Goal: Task Accomplishment & Management: Manage account settings

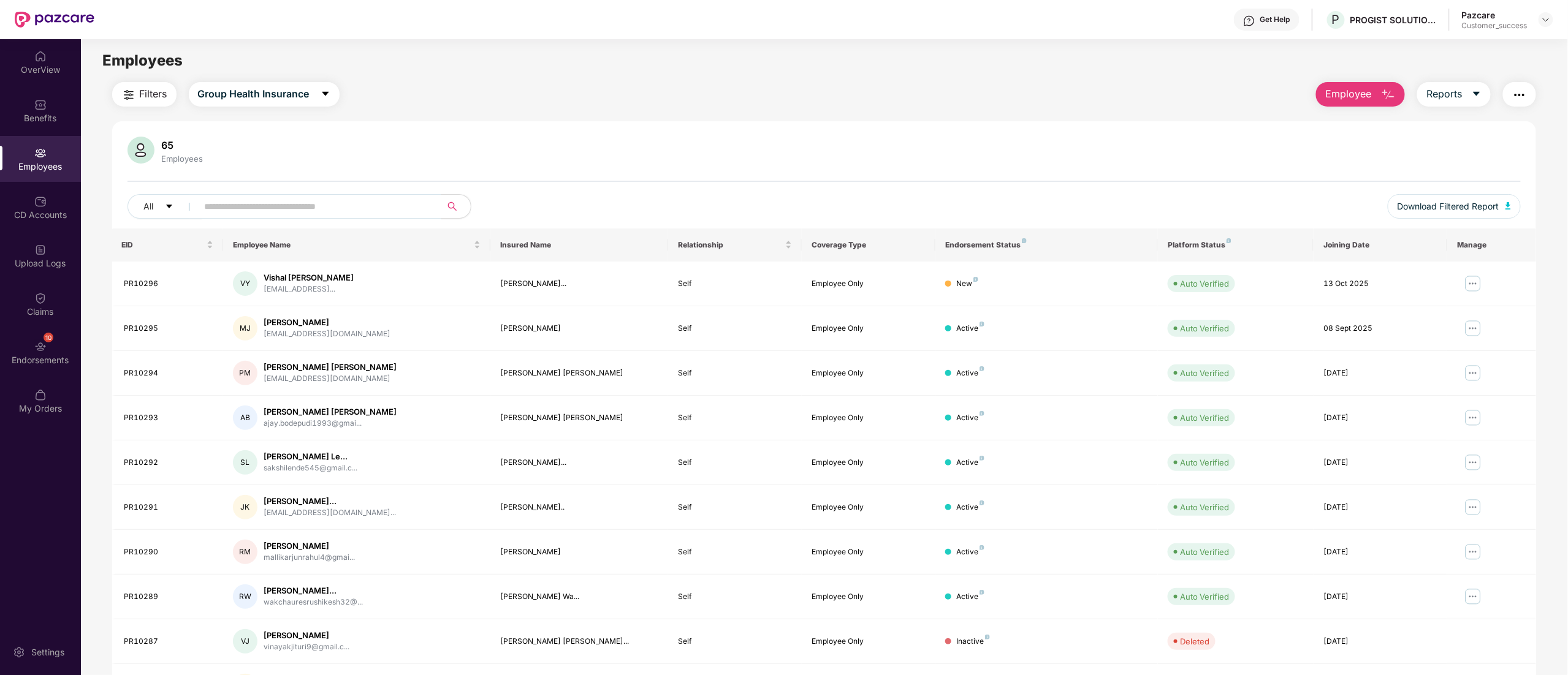
click at [1541, 26] on div at bounding box center [1545, 19] width 15 height 15
drag, startPoint x: 1543, startPoint y: 19, endPoint x: 1533, endPoint y: 33, distance: 17.2
click at [1544, 19] on img at bounding box center [1545, 19] width 10 height 10
click at [1490, 48] on div "Switch to partner view" at bounding box center [1488, 48] width 159 height 24
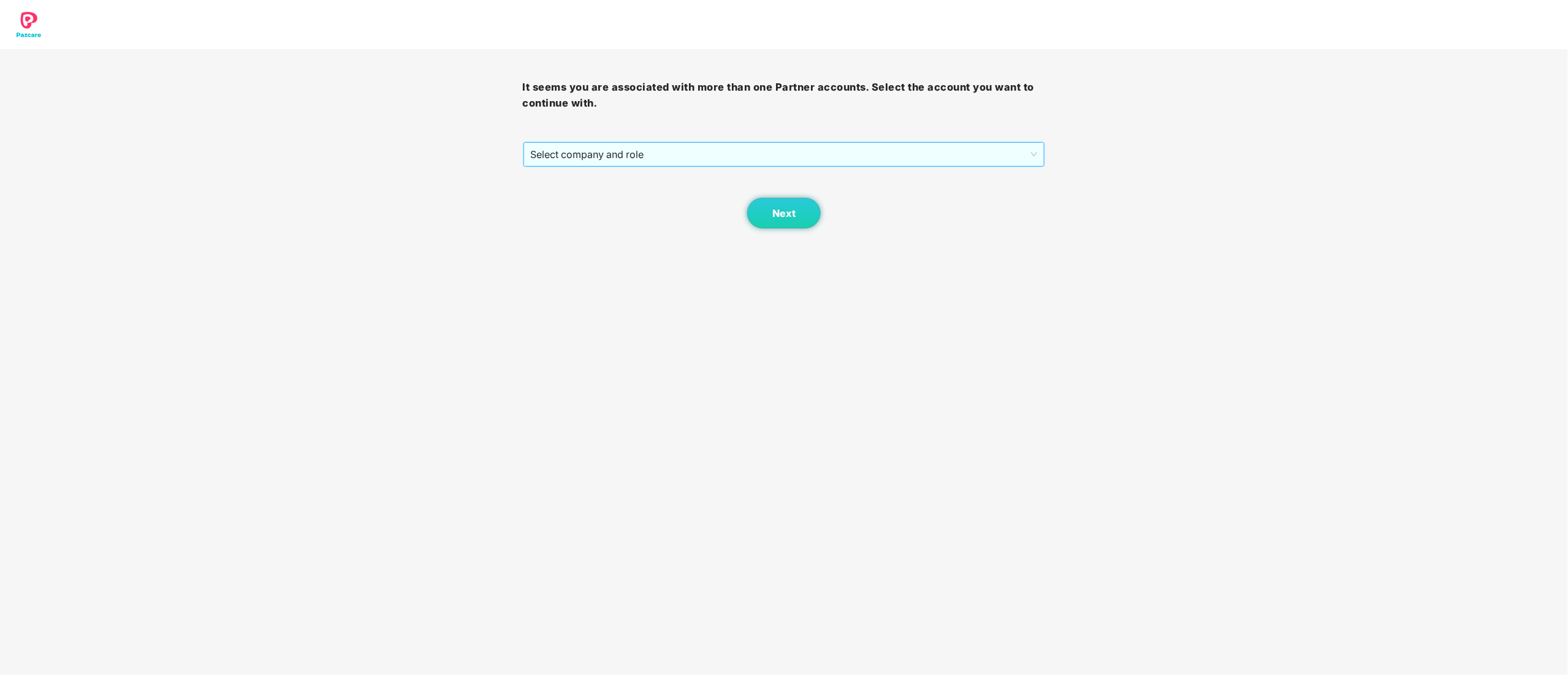
click at [641, 153] on span "Select company and role" at bounding box center [784, 154] width 507 height 23
click at [625, 200] on div "Pazcare - CUSTOMER_SUCCESS" at bounding box center [784, 198] width 508 height 13
click at [791, 218] on span "Next" at bounding box center [784, 213] width 23 height 11
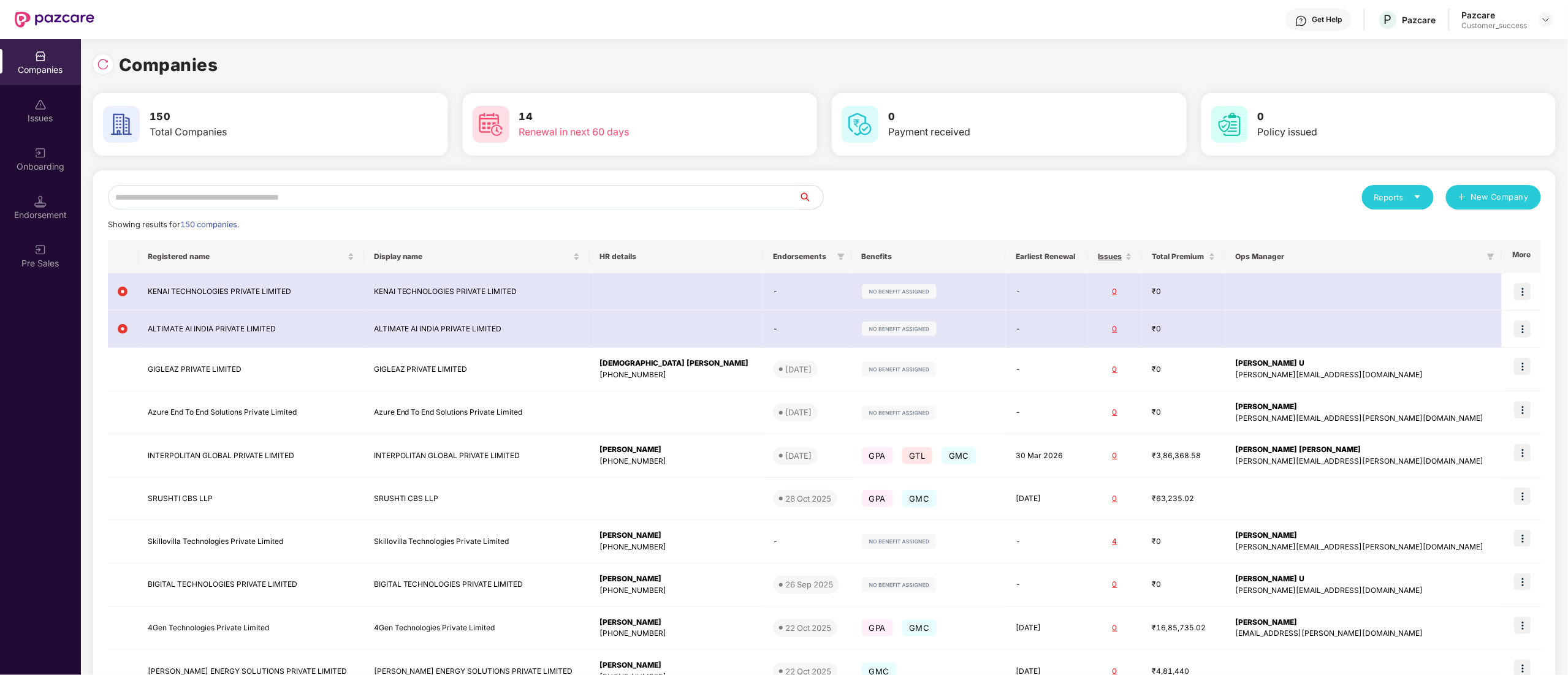
click at [192, 197] on input "text" at bounding box center [453, 197] width 691 height 25
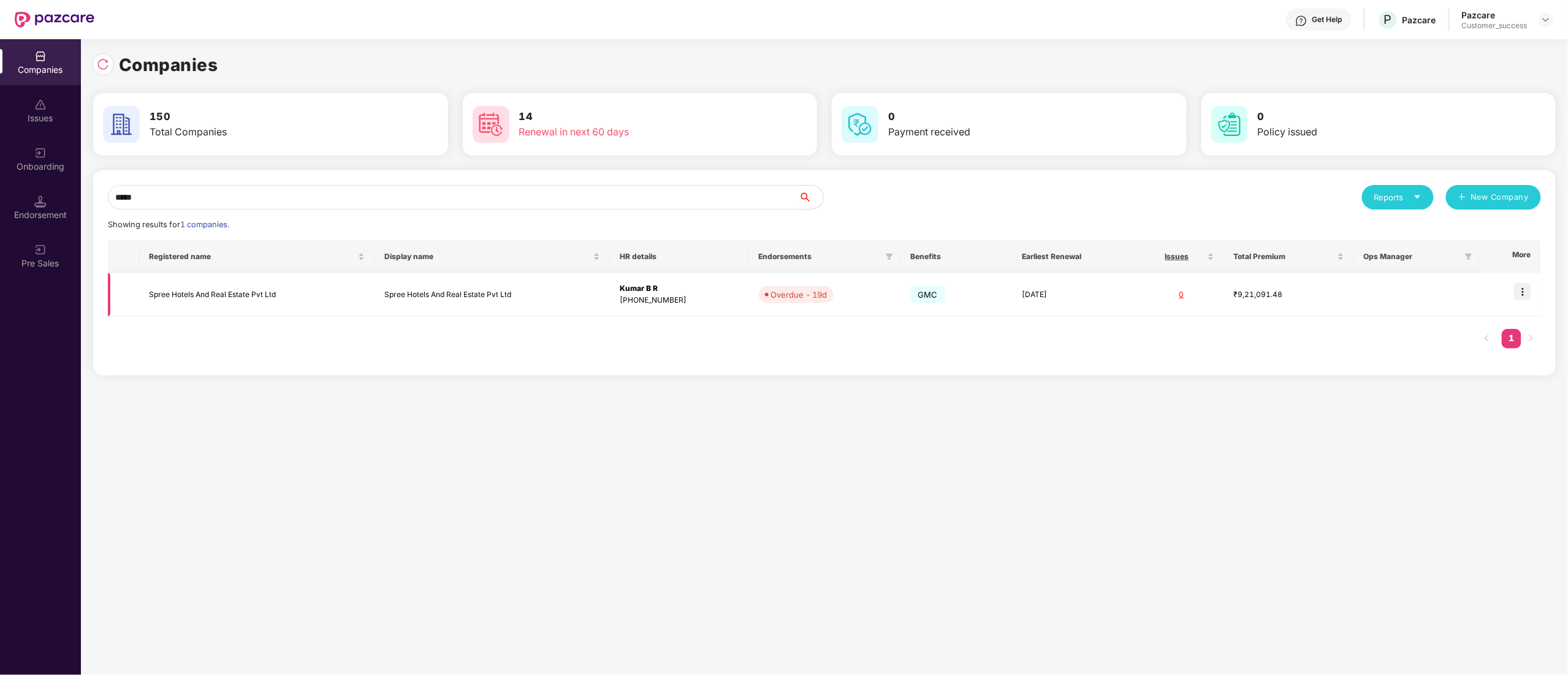
type input "*****"
click at [193, 293] on td "Spree Hotels And Real Estate Pvt Ltd" at bounding box center [256, 295] width 235 height 43
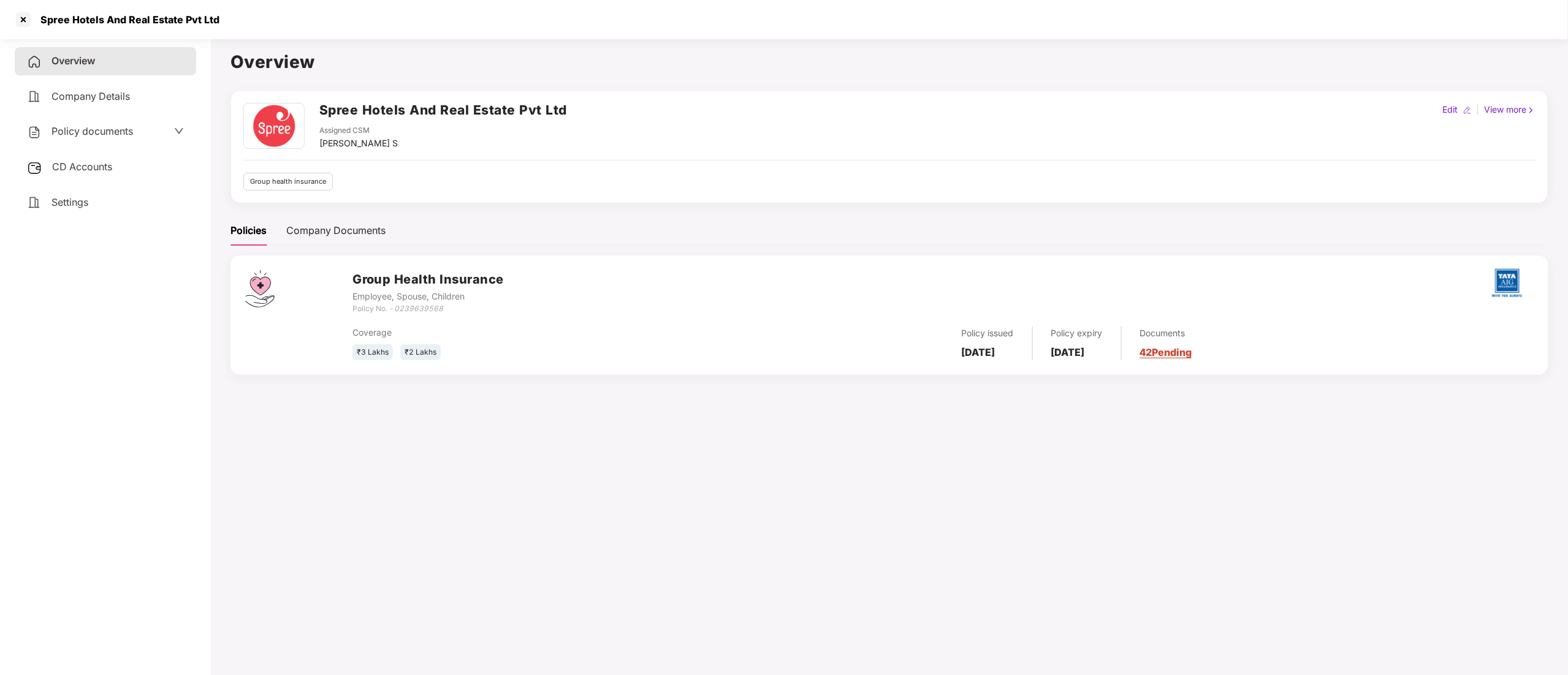
click at [93, 129] on span "Policy documents" at bounding box center [92, 131] width 82 height 12
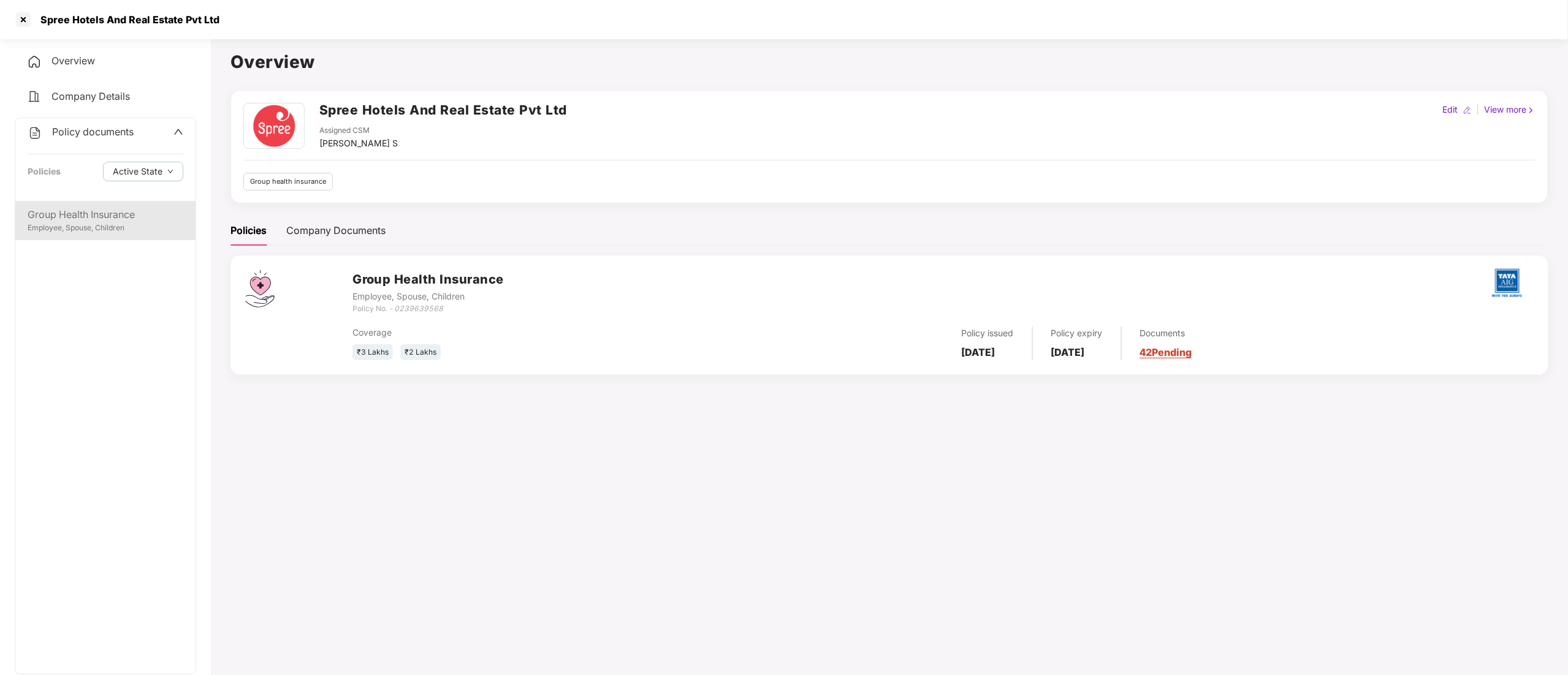
click at [108, 218] on div "Group Health Insurance" at bounding box center [105, 214] width 156 height 15
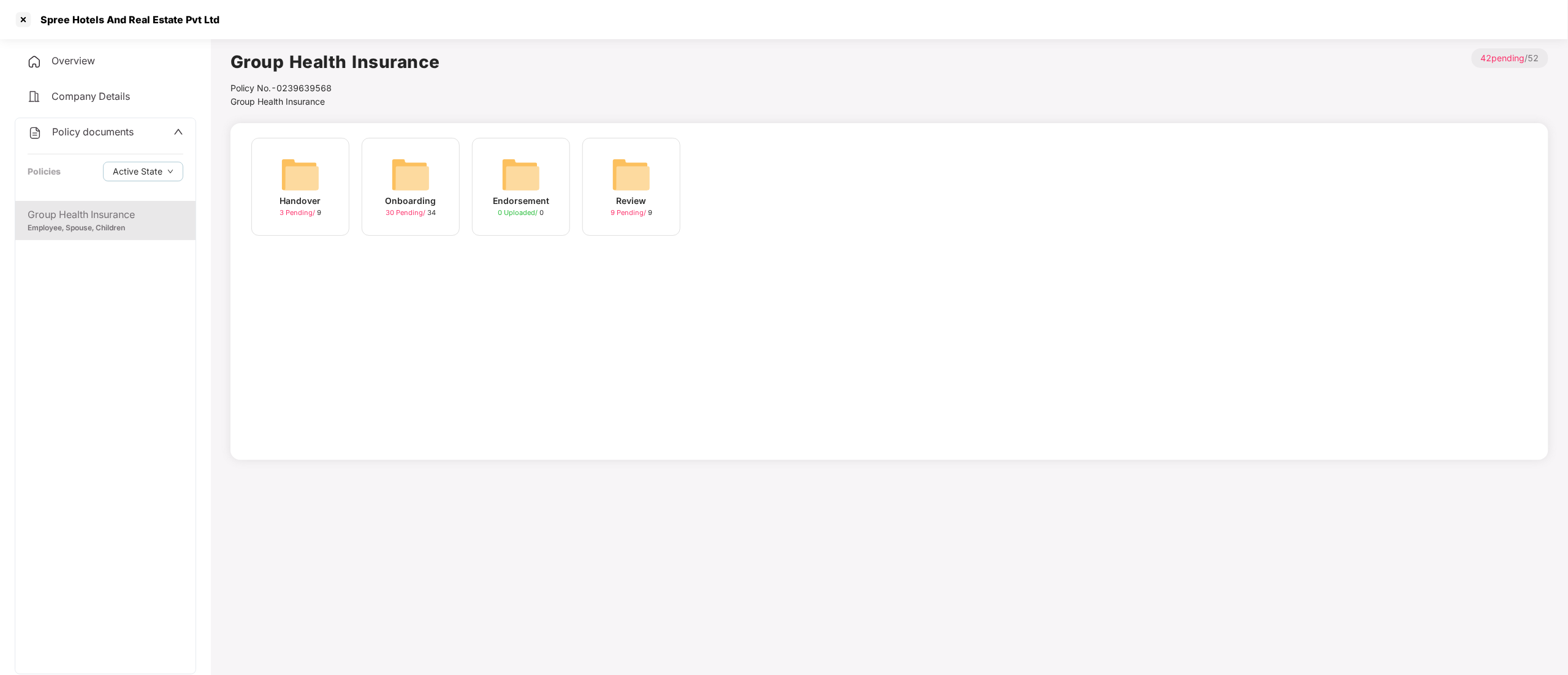
click at [423, 210] on span "30 Pending /" at bounding box center [406, 213] width 41 height 9
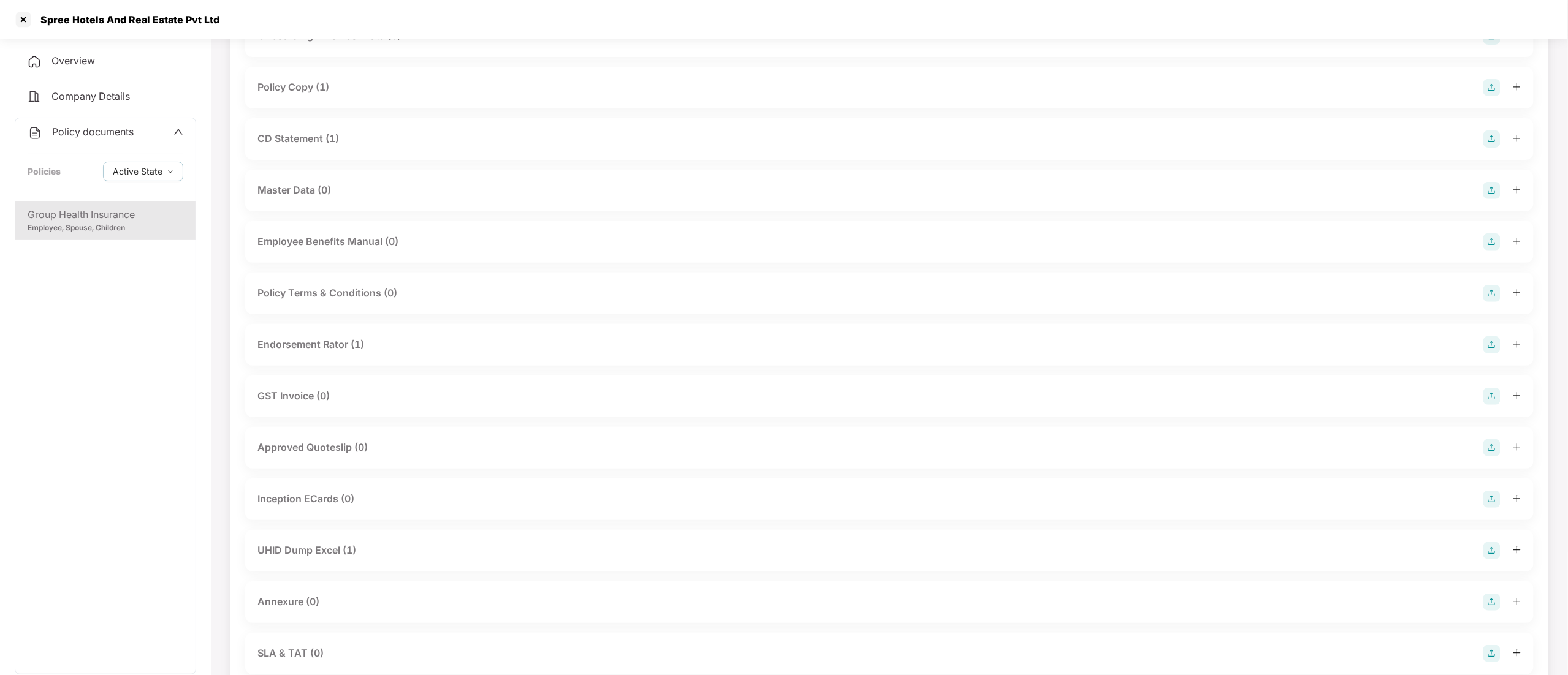
scroll to position [245, 0]
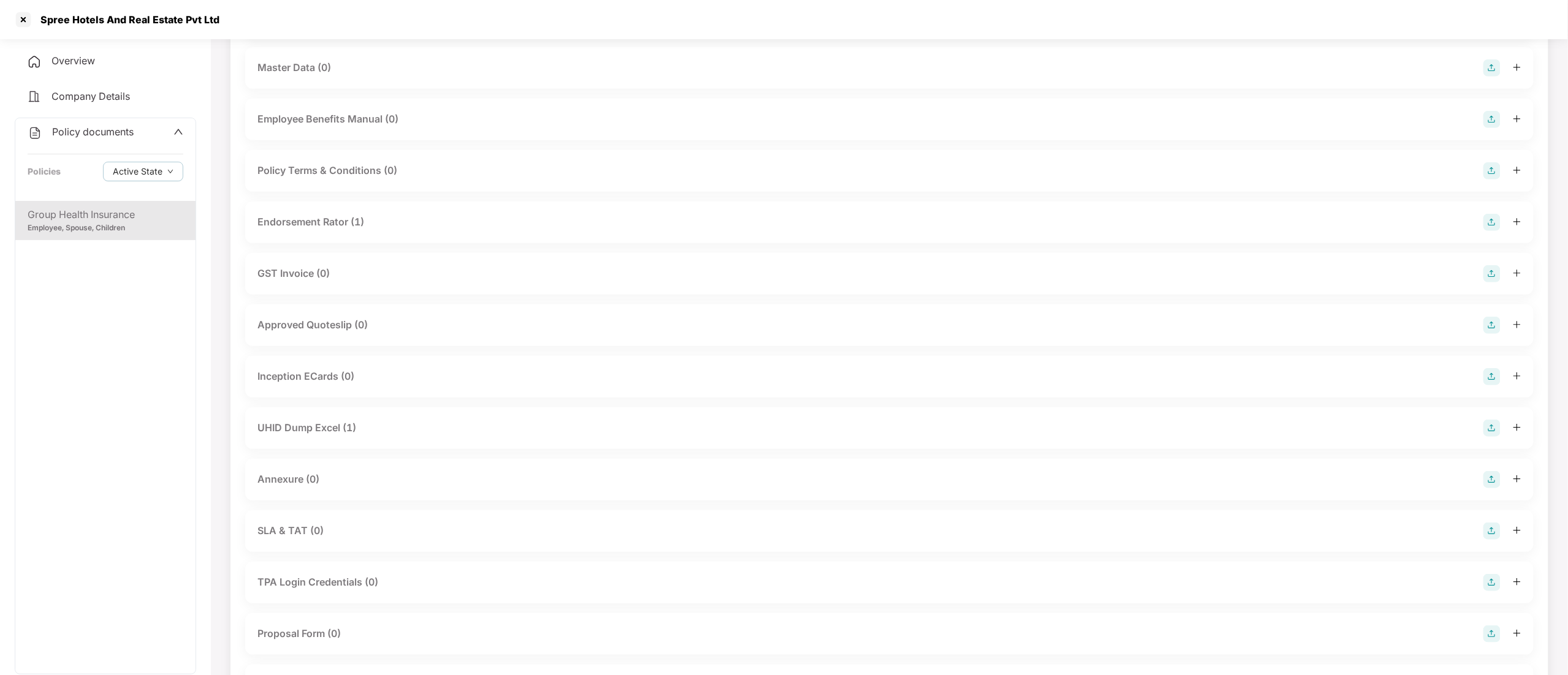
click at [303, 481] on div "Annexure (0)" at bounding box center [288, 479] width 62 height 15
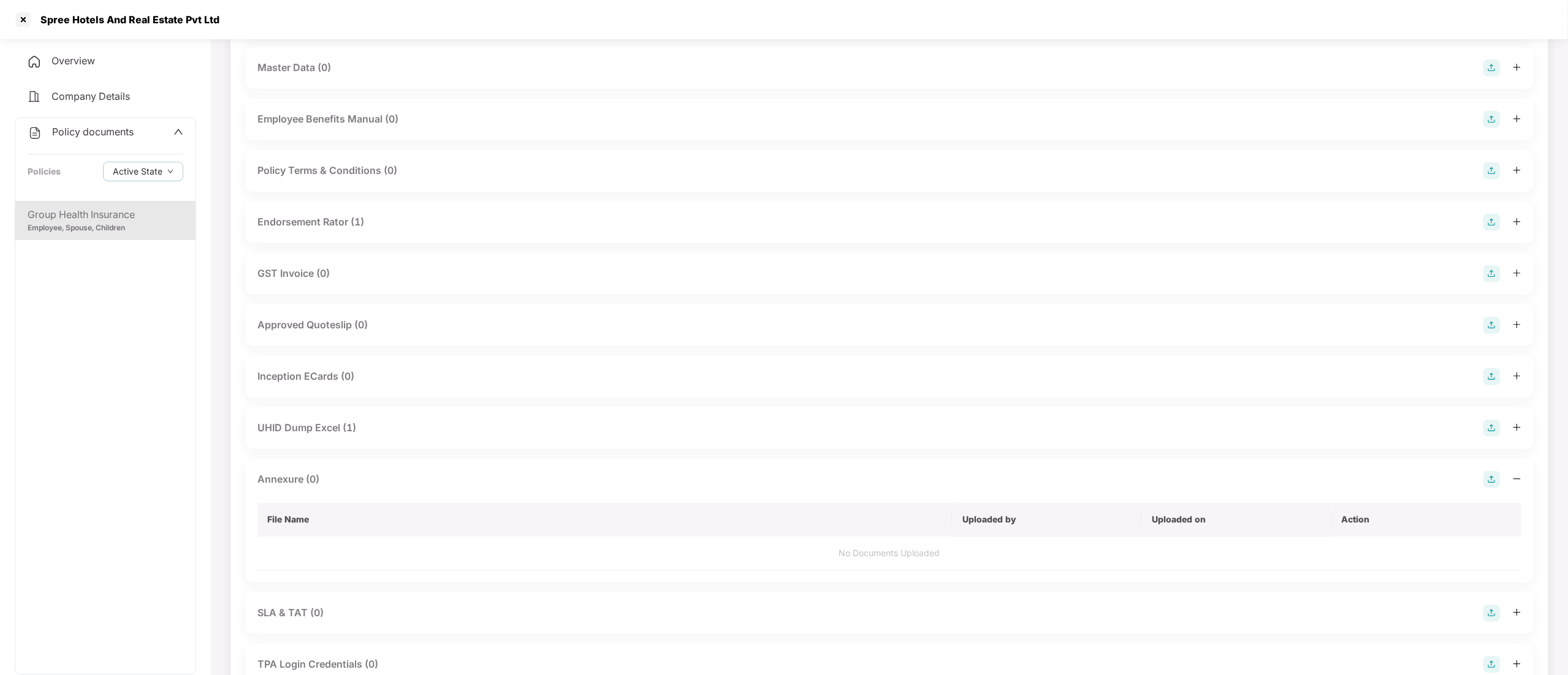
click at [1491, 487] on img at bounding box center [1491, 479] width 17 height 17
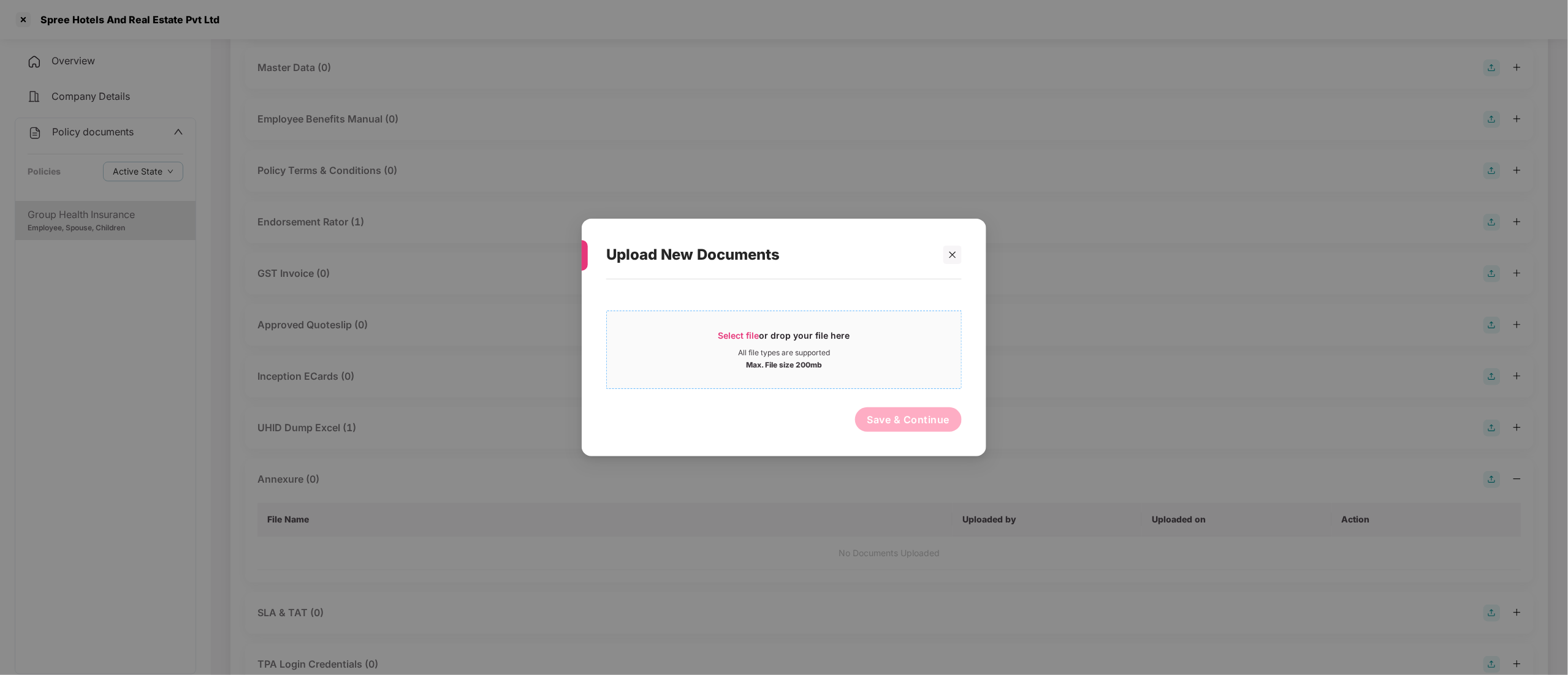
click at [776, 342] on div "Select file or drop your file here" at bounding box center [784, 339] width 132 height 18
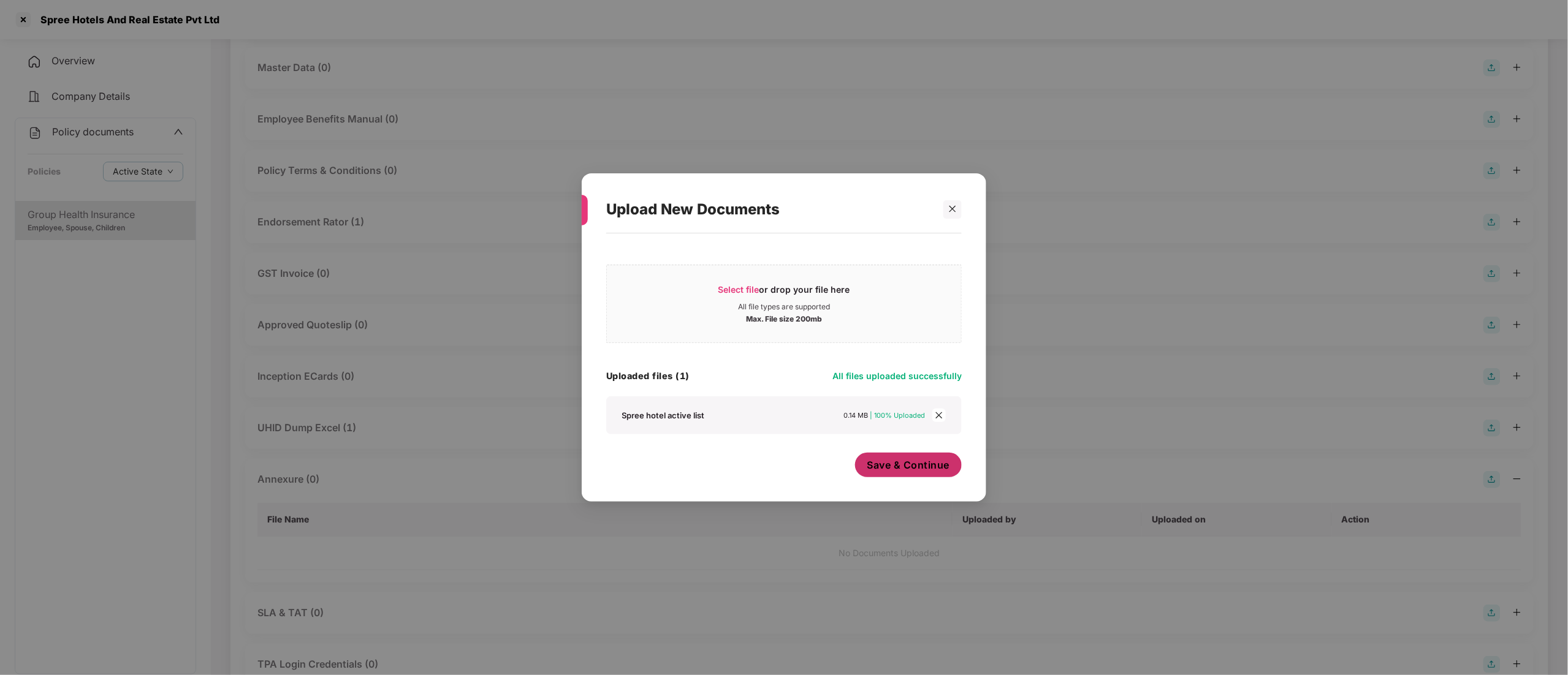
click at [888, 469] on span "Save & Continue" at bounding box center [909, 465] width 83 height 13
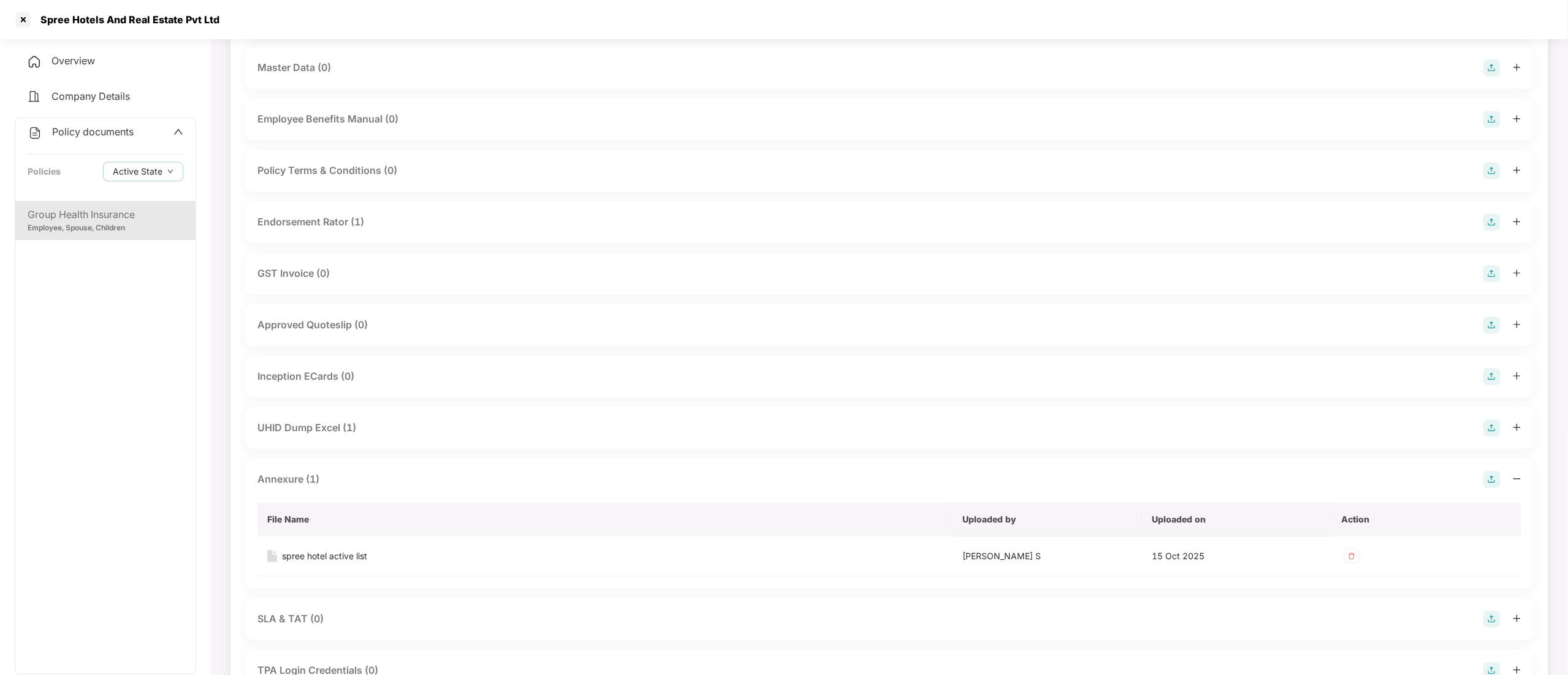
click at [11, 19] on div "Spree Hotels And Real Estate Pvt Ltd" at bounding box center [784, 19] width 1568 height 40
click at [25, 19] on div at bounding box center [23, 19] width 19 height 19
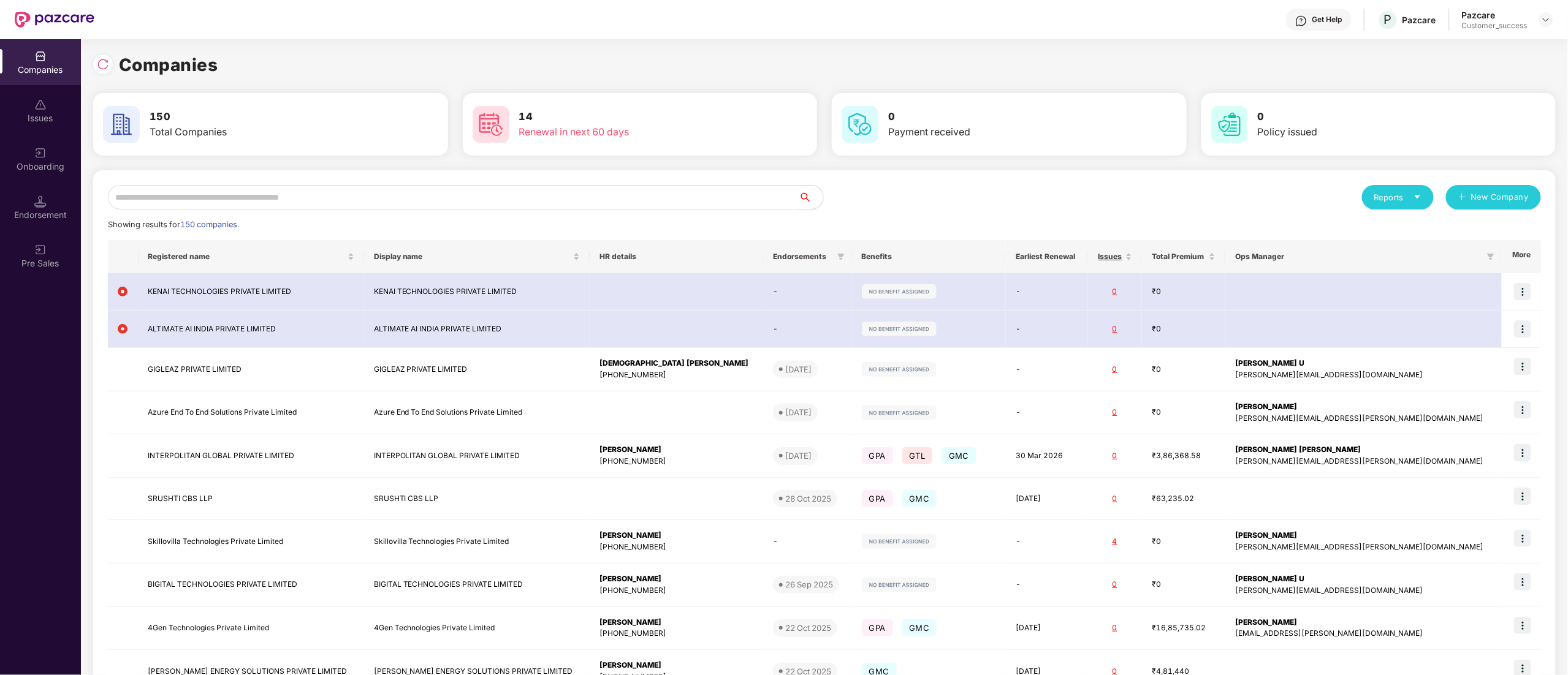
scroll to position [0, 0]
click at [174, 196] on input "text" at bounding box center [453, 197] width 691 height 25
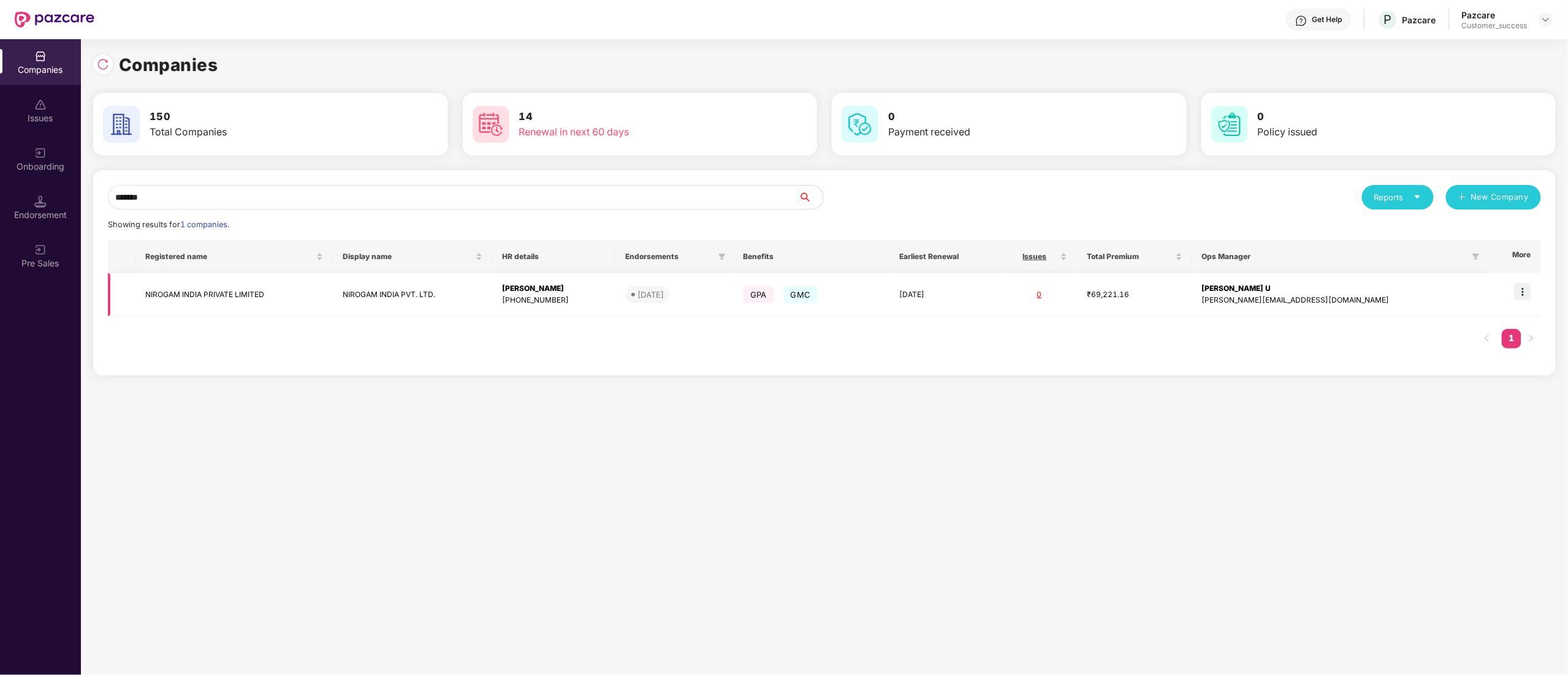
type input "*******"
click at [229, 290] on td "NIROGAM INDIA PRIVATE LIMITED" at bounding box center [235, 295] width 197 height 43
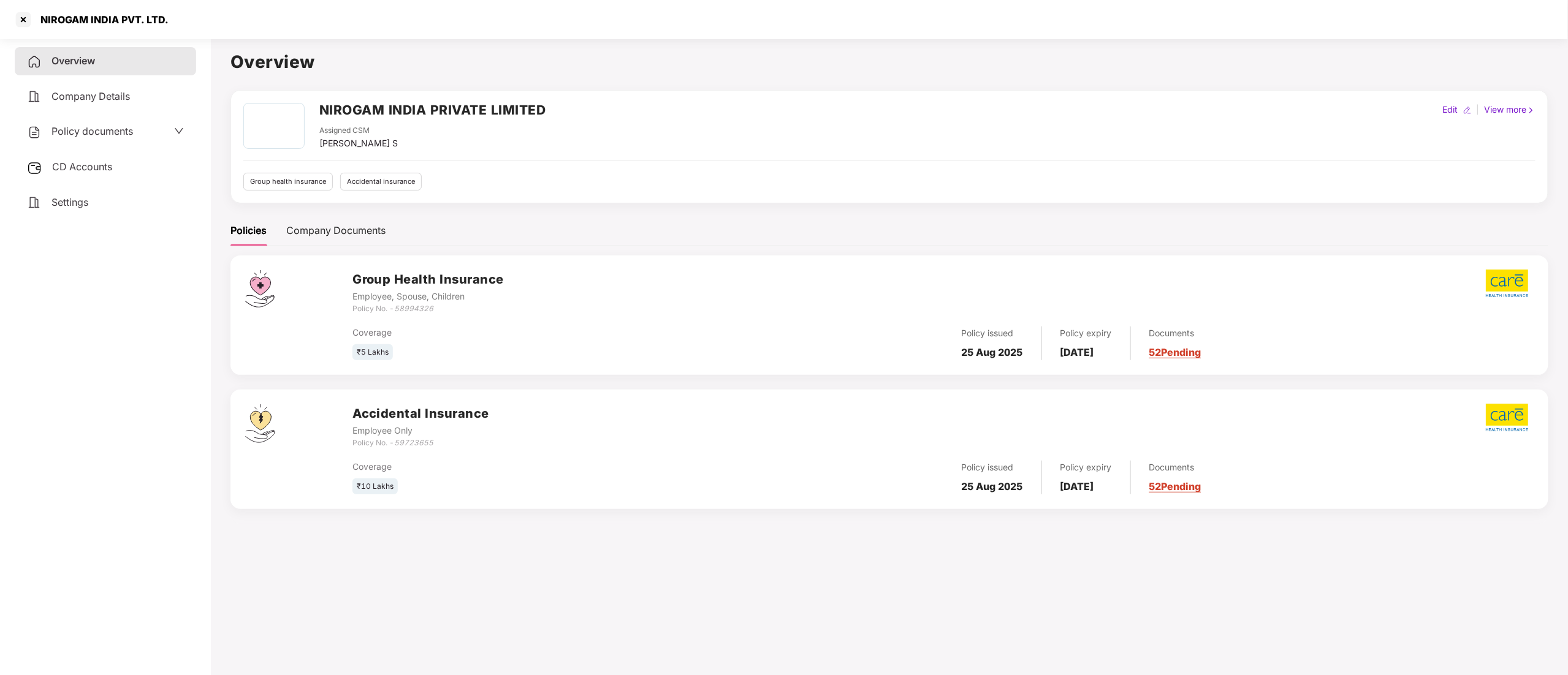
click at [100, 126] on span "Policy documents" at bounding box center [92, 131] width 82 height 12
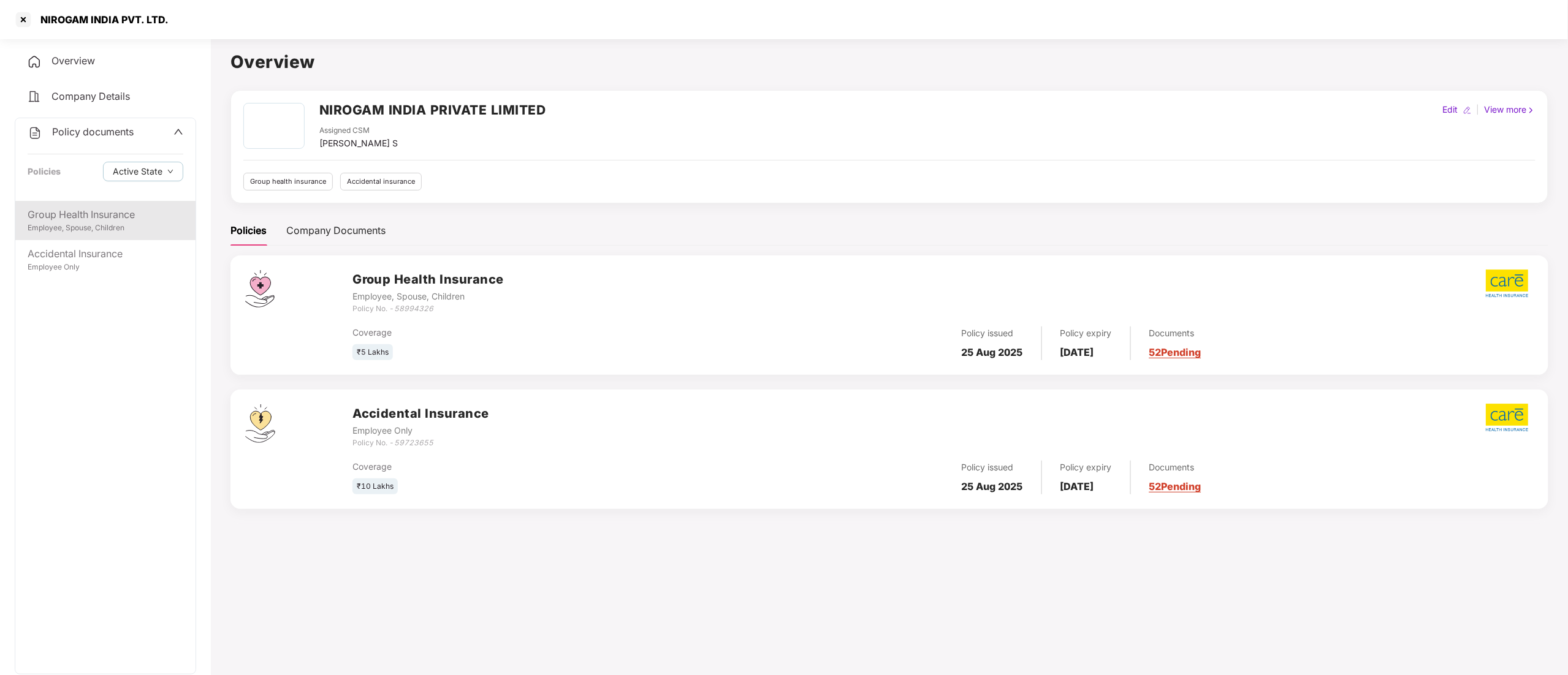
click at [93, 223] on div "Employee, Spouse, Children" at bounding box center [105, 228] width 156 height 11
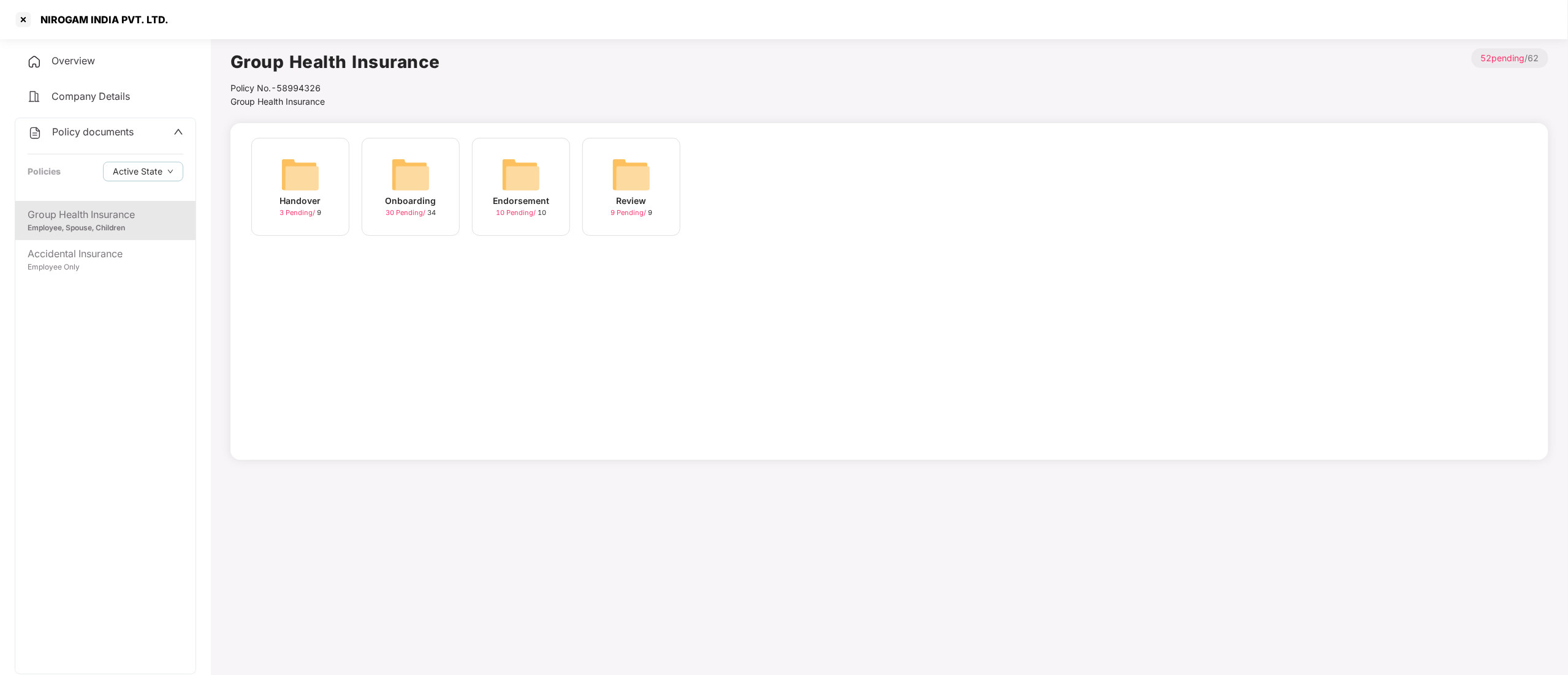
click at [431, 200] on div "Onboarding" at bounding box center [411, 201] width 51 height 13
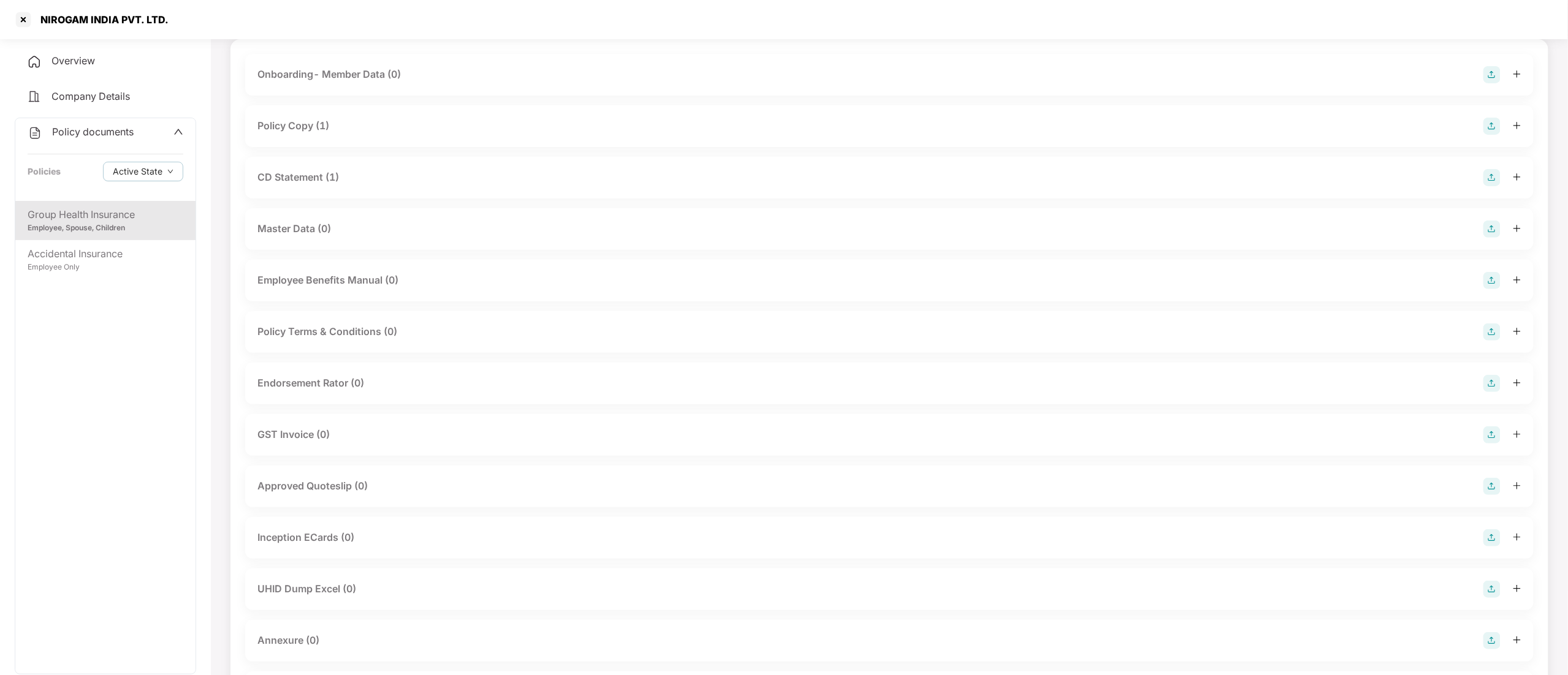
scroll to position [122, 0]
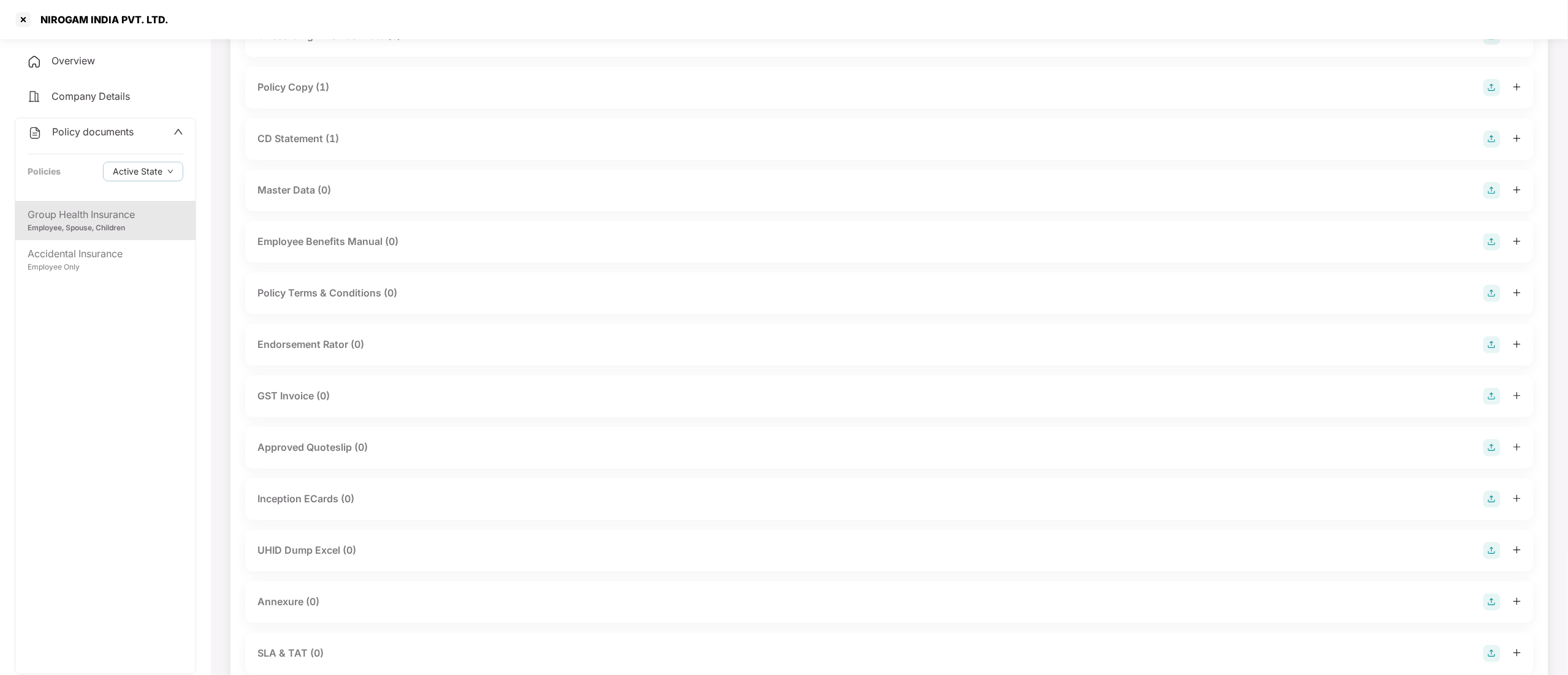
click at [335, 499] on div "Inception ECards (0)" at bounding box center [306, 498] width 97 height 15
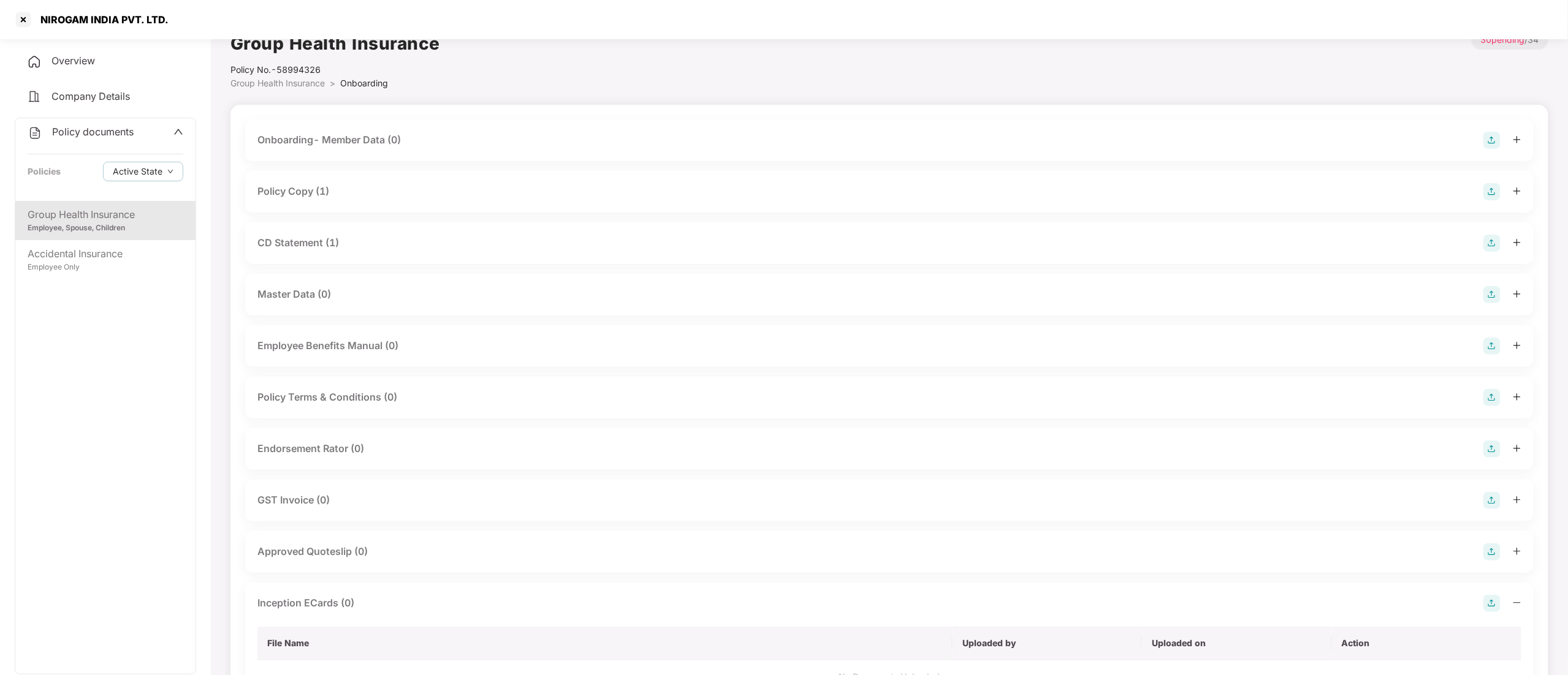
scroll to position [0, 0]
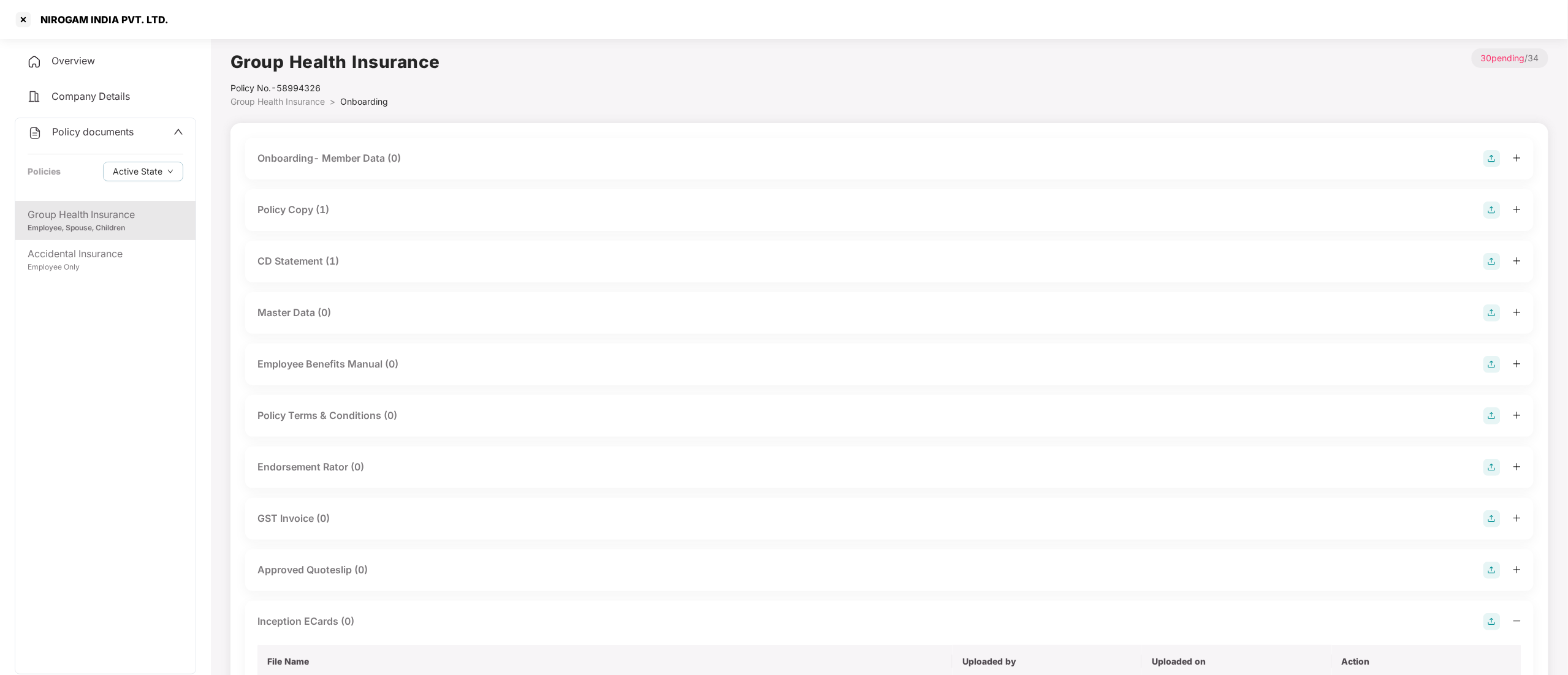
click at [307, 451] on div "Endorsement Rator (0)" at bounding box center [888, 467] width 1288 height 41
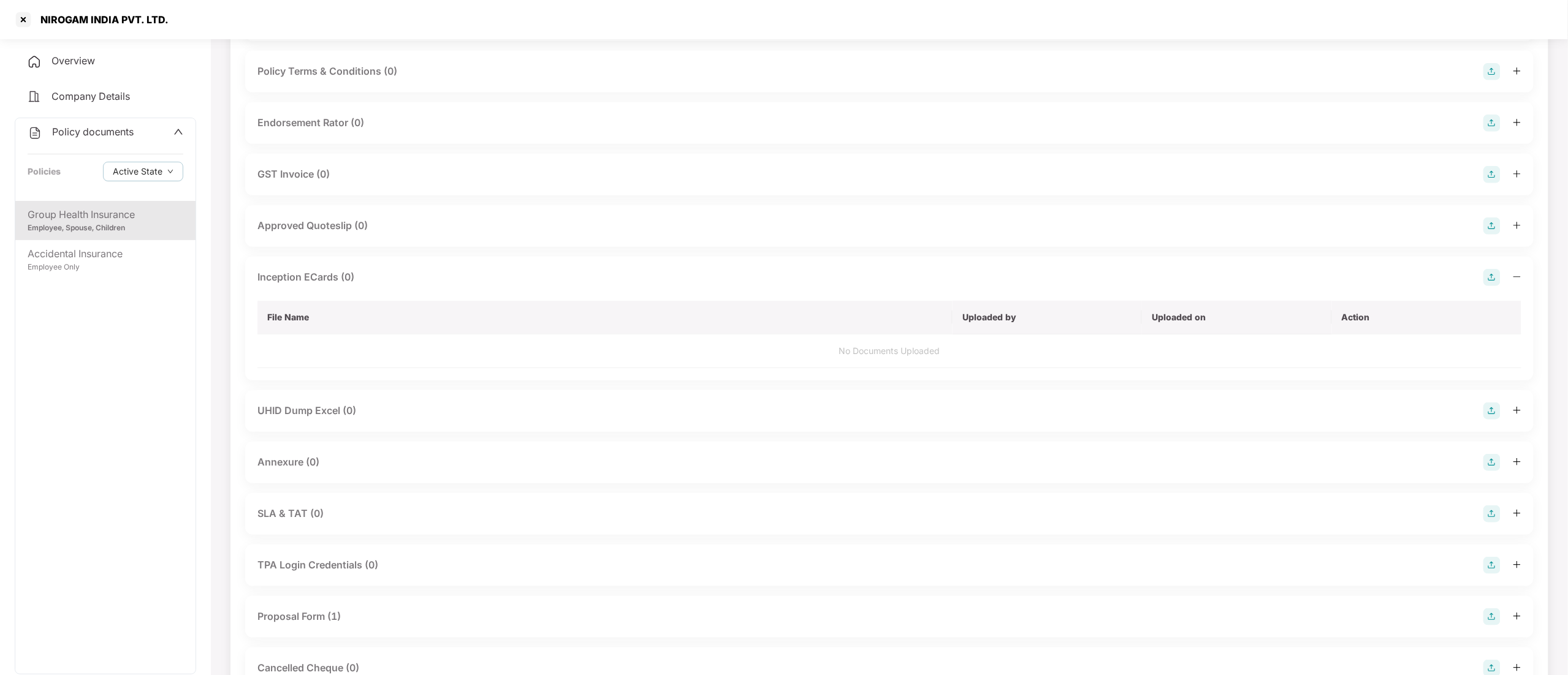
scroll to position [368, 0]
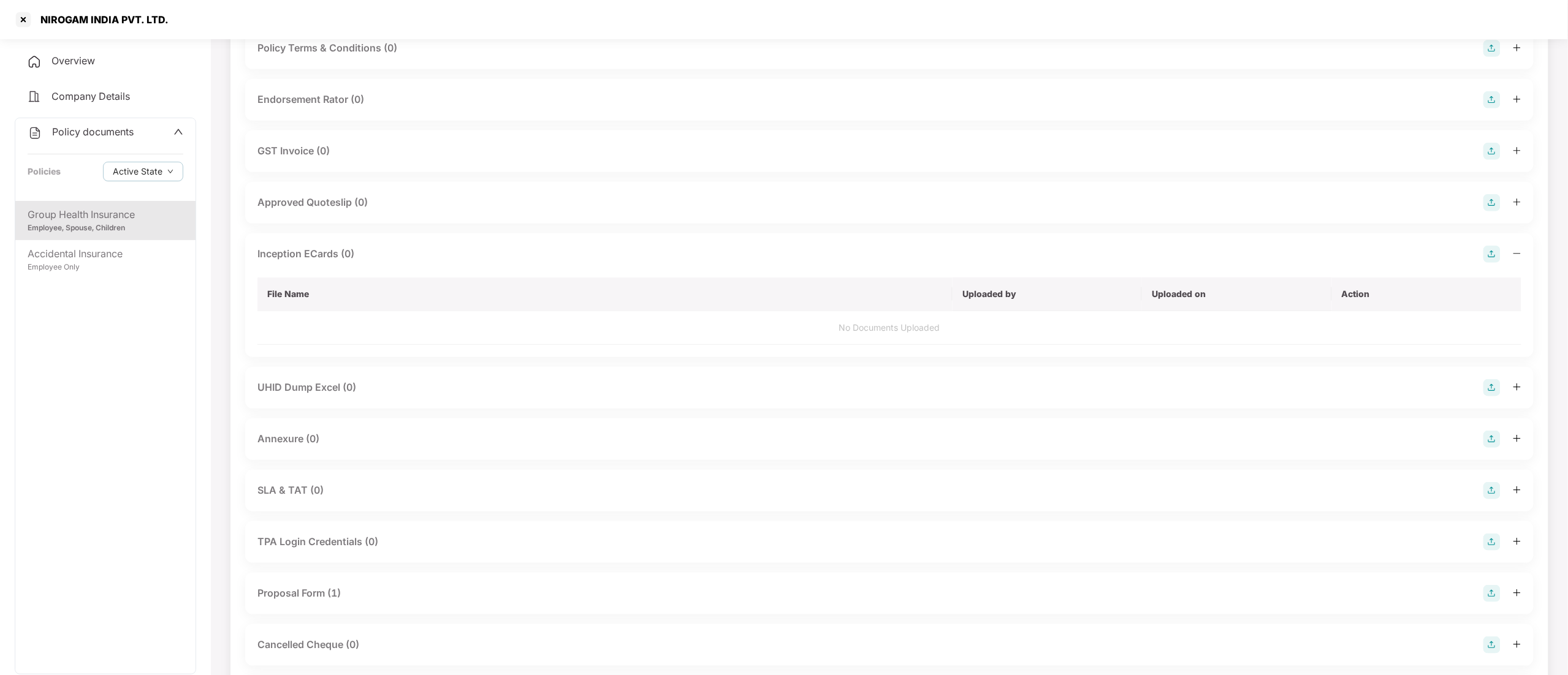
click at [313, 444] on div "Annexure (0)" at bounding box center [288, 438] width 62 height 15
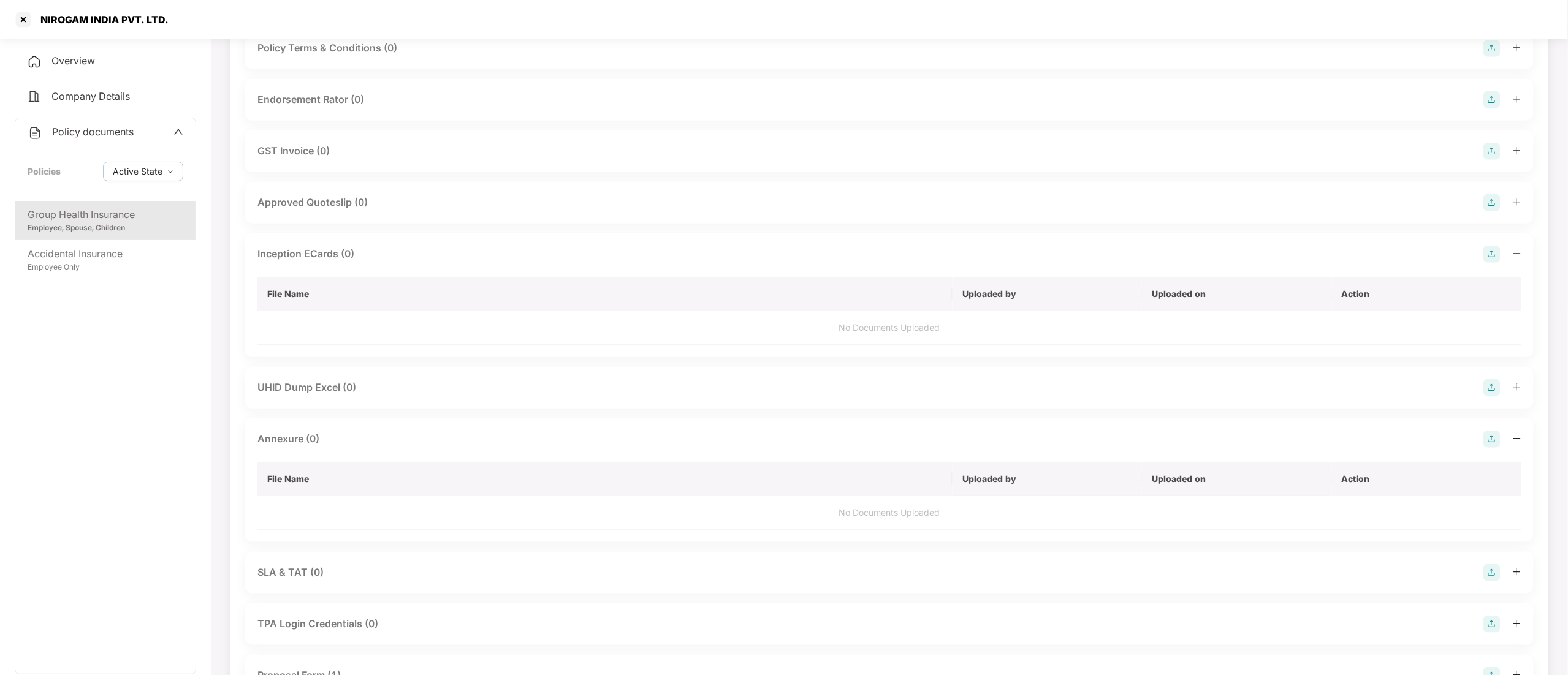
click at [1494, 437] on img at bounding box center [1491, 438] width 17 height 17
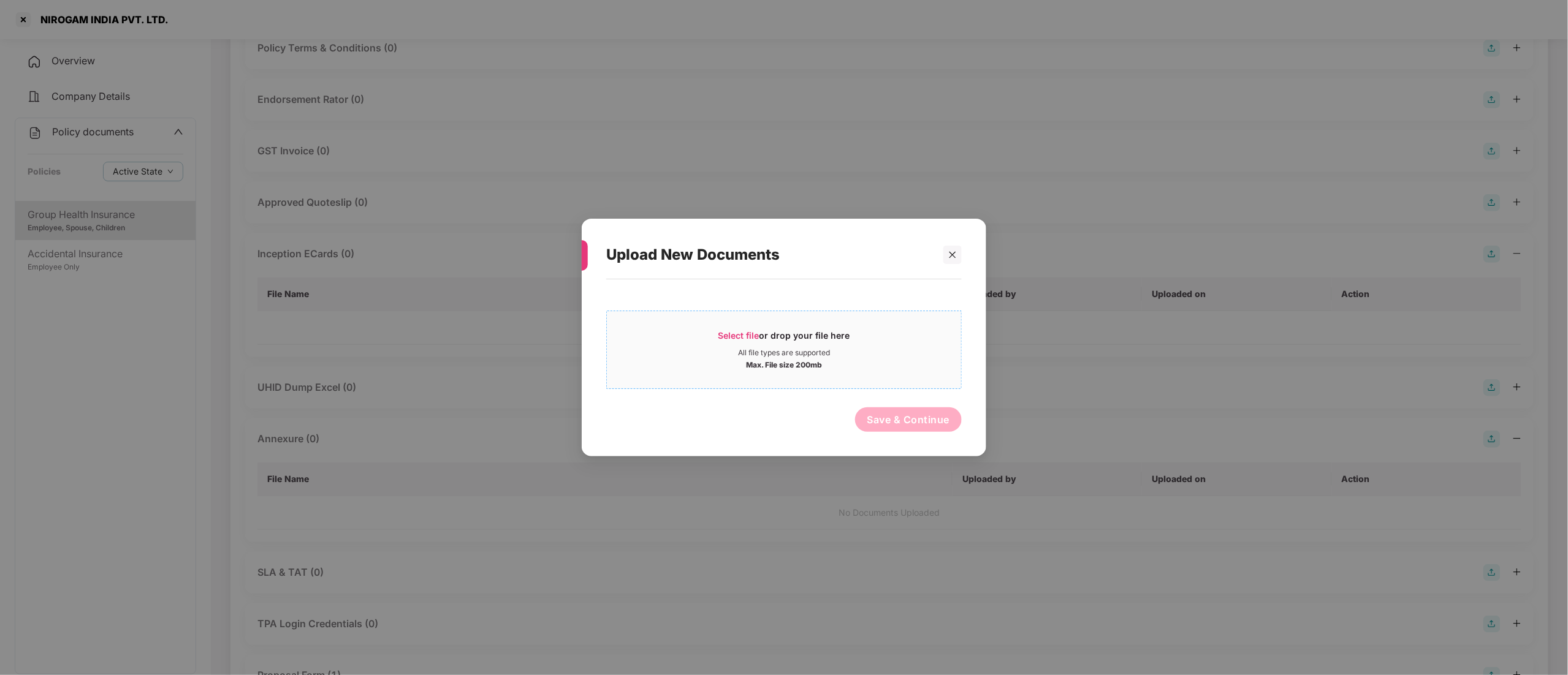
click at [781, 360] on div "Max. File size 200mb" at bounding box center [784, 364] width 76 height 12
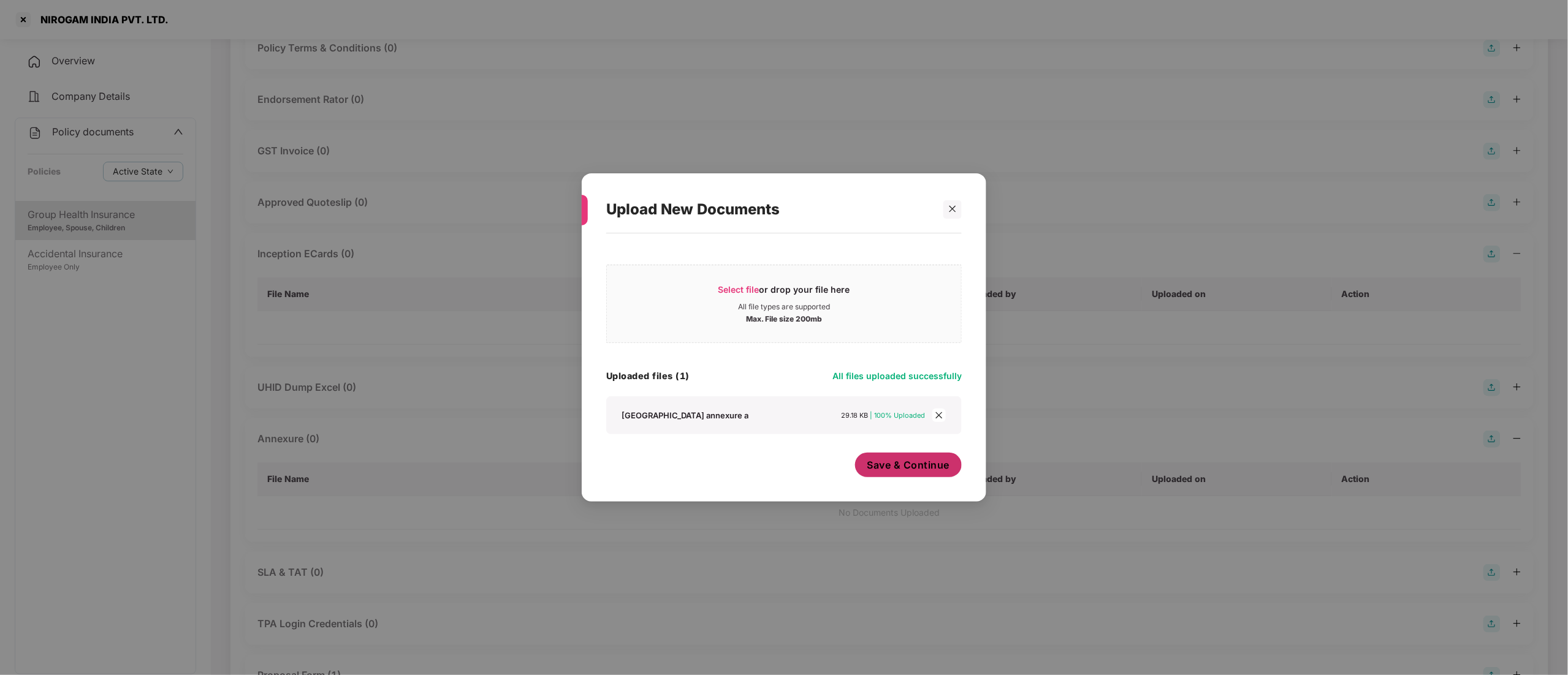
click at [929, 467] on span "Save & Continue" at bounding box center [909, 465] width 83 height 13
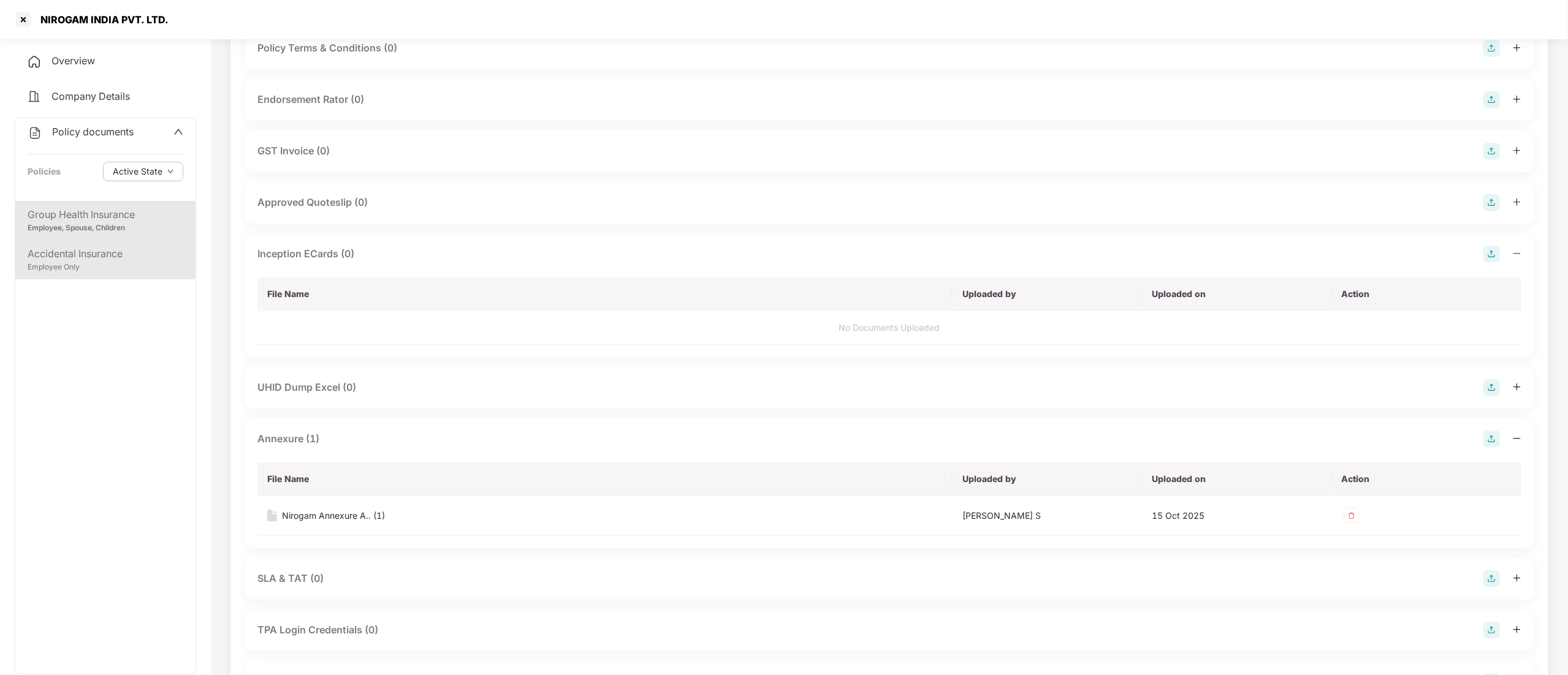
click at [48, 262] on div "Employee Only" at bounding box center [105, 267] width 156 height 11
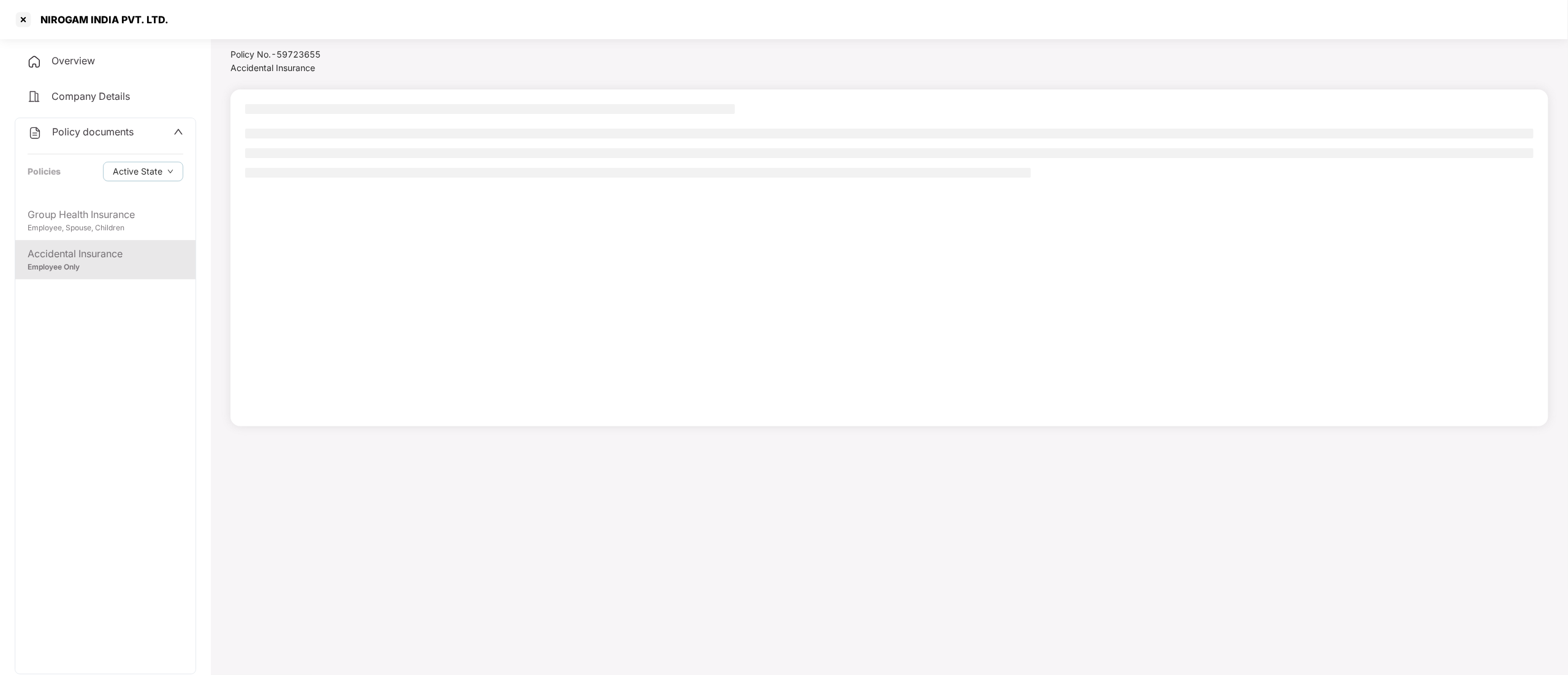
scroll to position [33, 0]
click at [423, 175] on span "29 Pending /" at bounding box center [406, 180] width 41 height 9
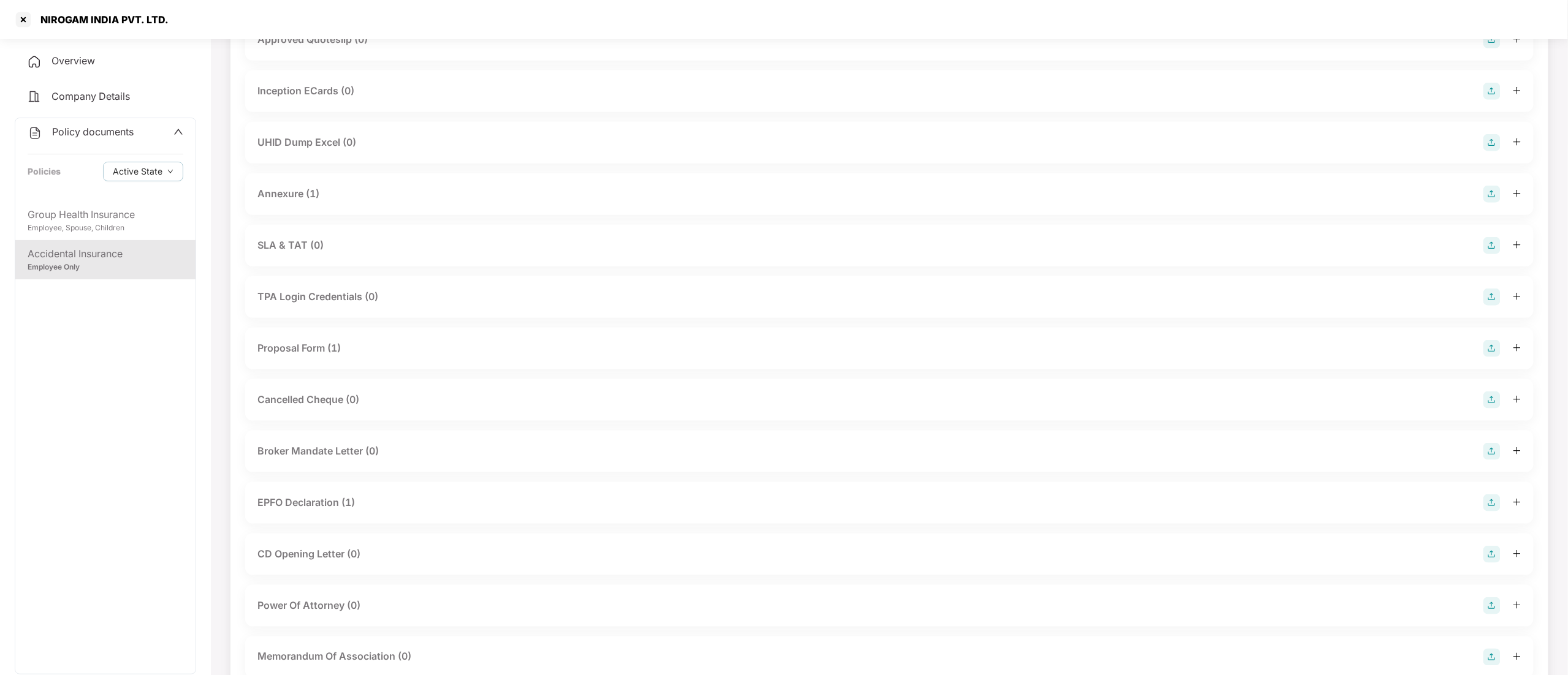
scroll to position [613, 0]
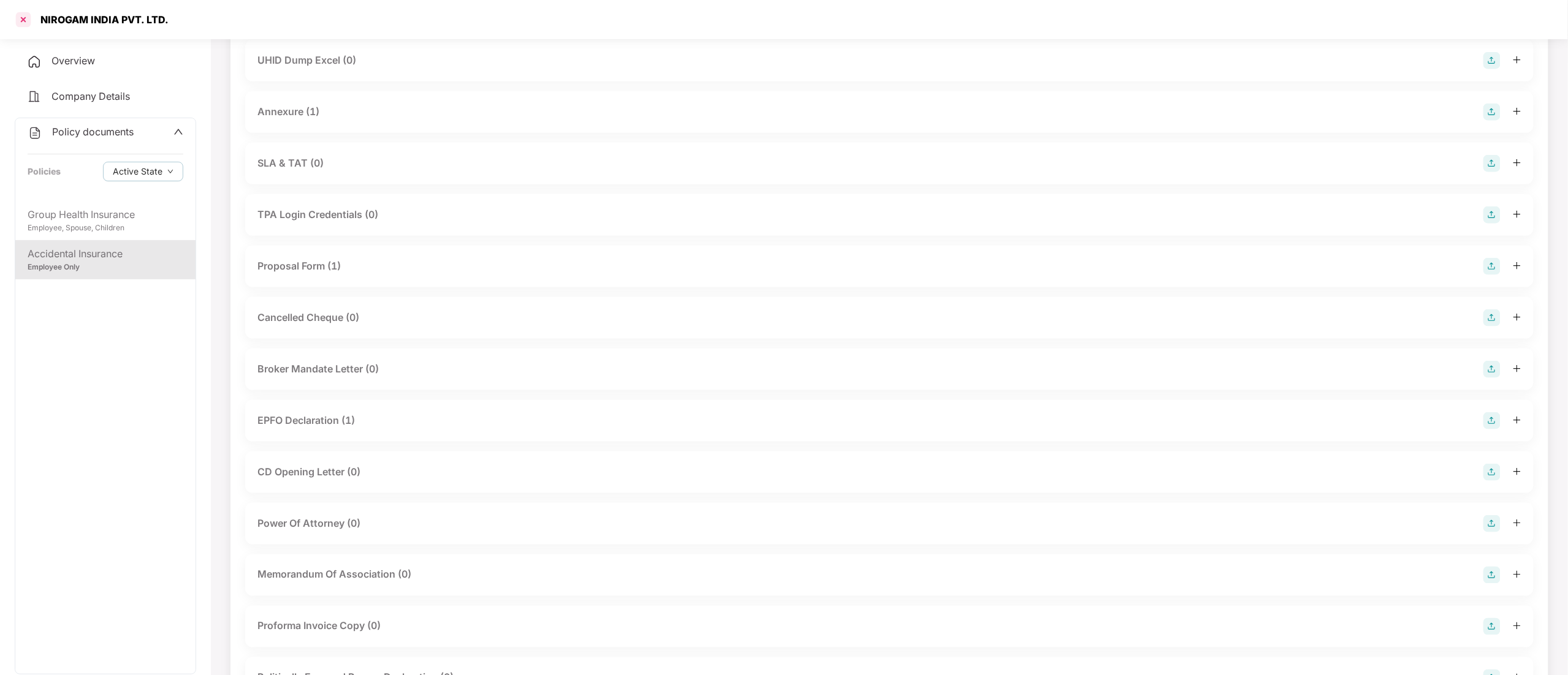
click at [23, 26] on div at bounding box center [23, 19] width 19 height 19
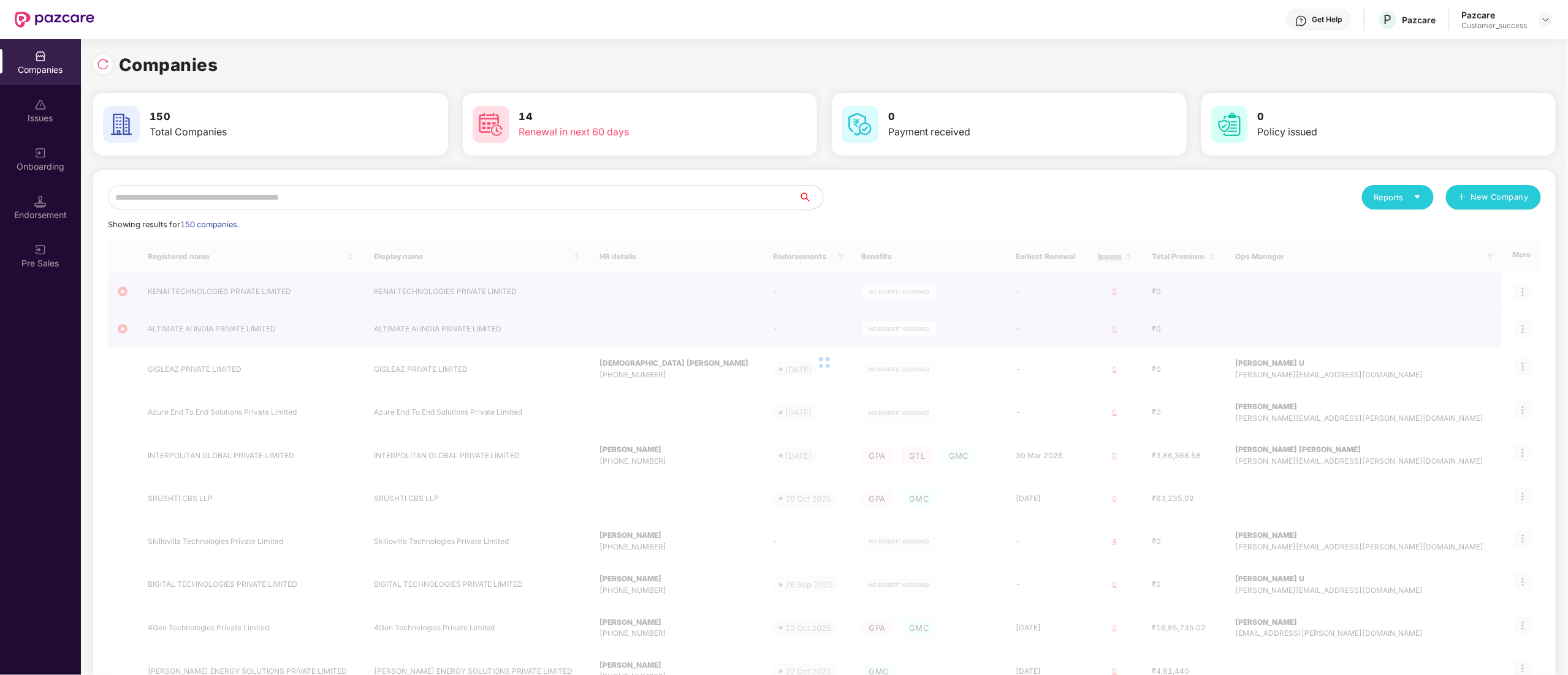
scroll to position [0, 0]
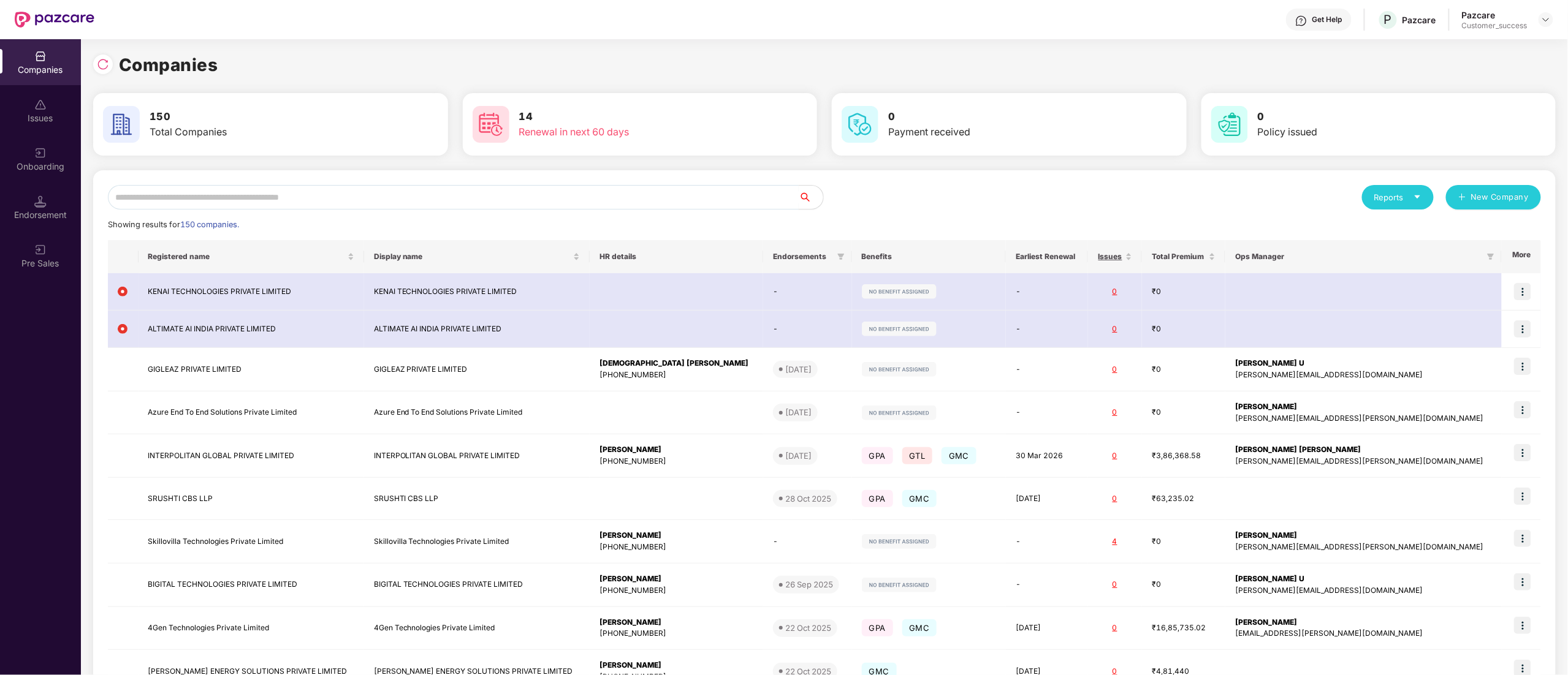
click at [182, 200] on input "text" at bounding box center [453, 197] width 691 height 25
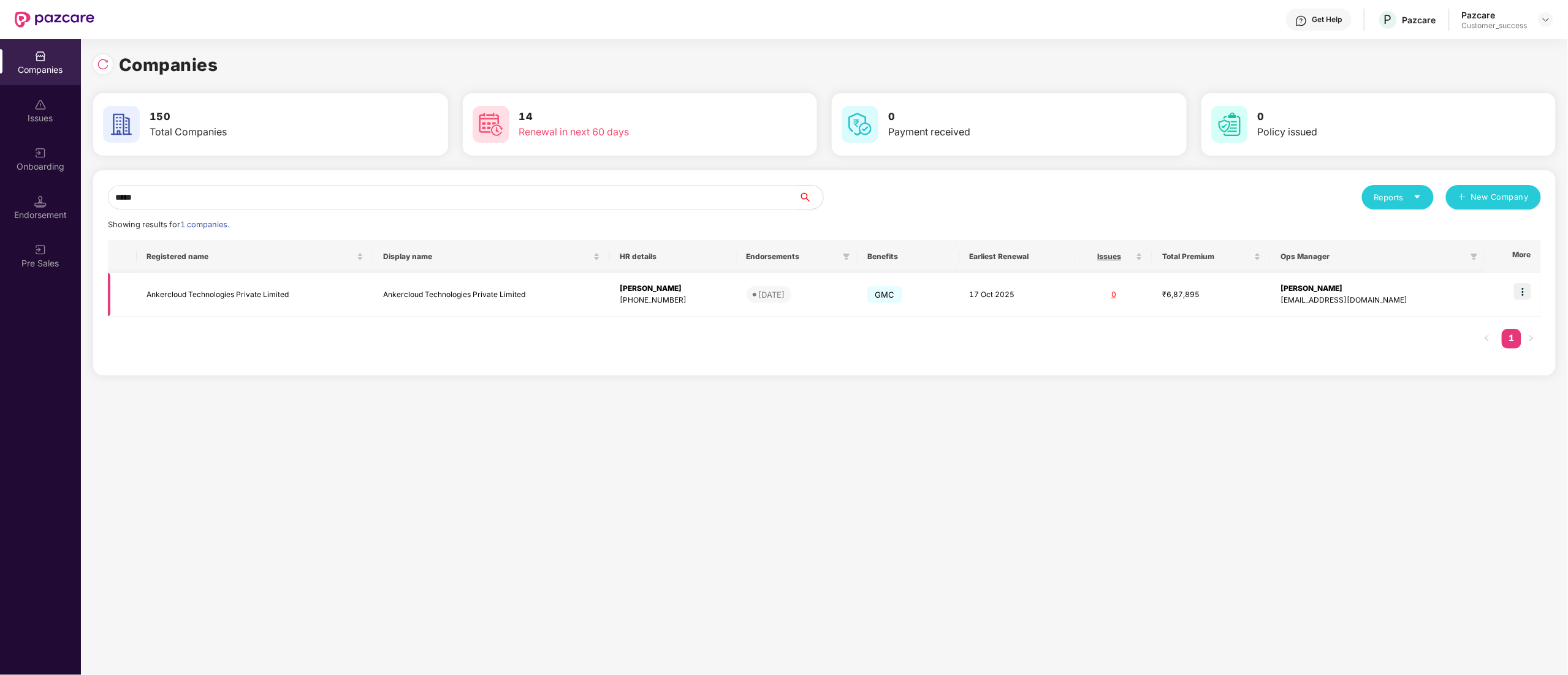
type input "*****"
click at [1528, 291] on img at bounding box center [1522, 291] width 17 height 17
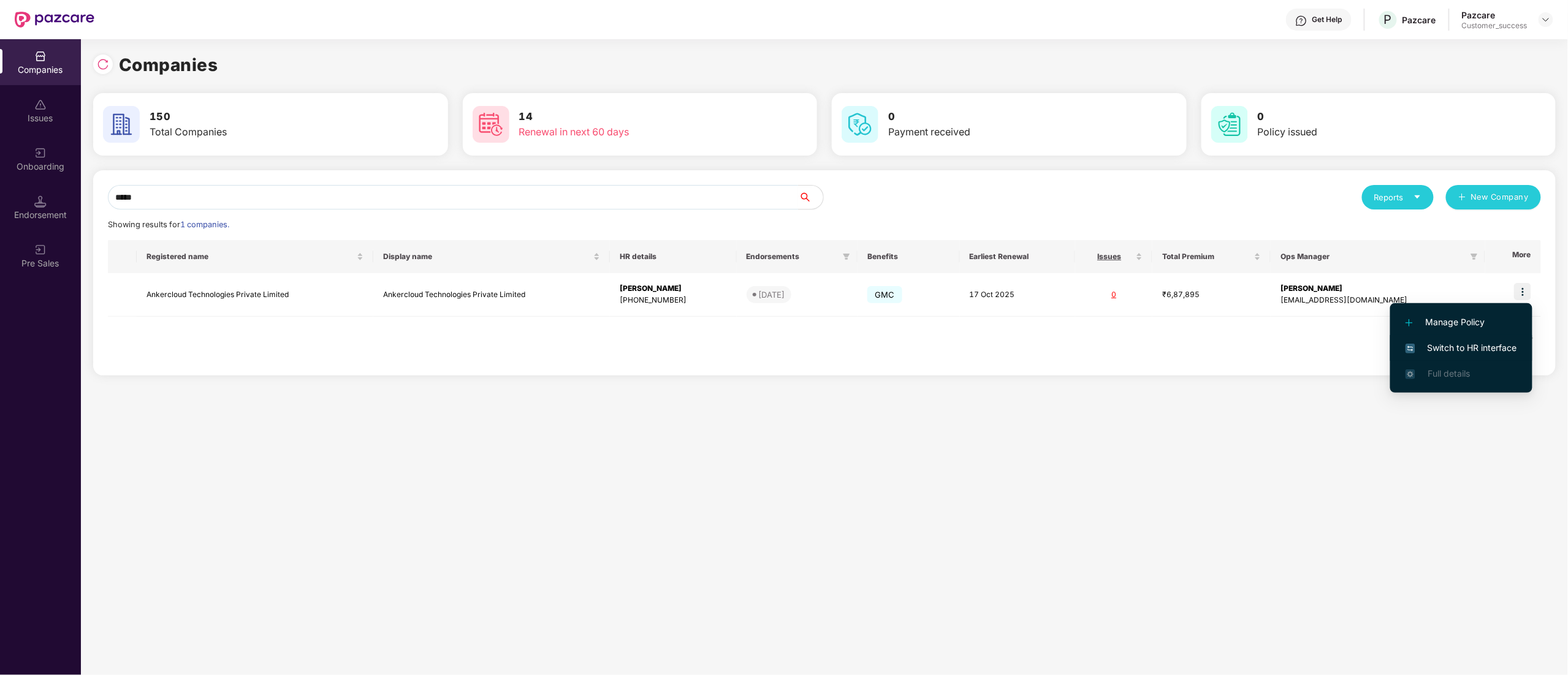
click at [1461, 350] on span "Switch to HR interface" at bounding box center [1461, 348] width 112 height 13
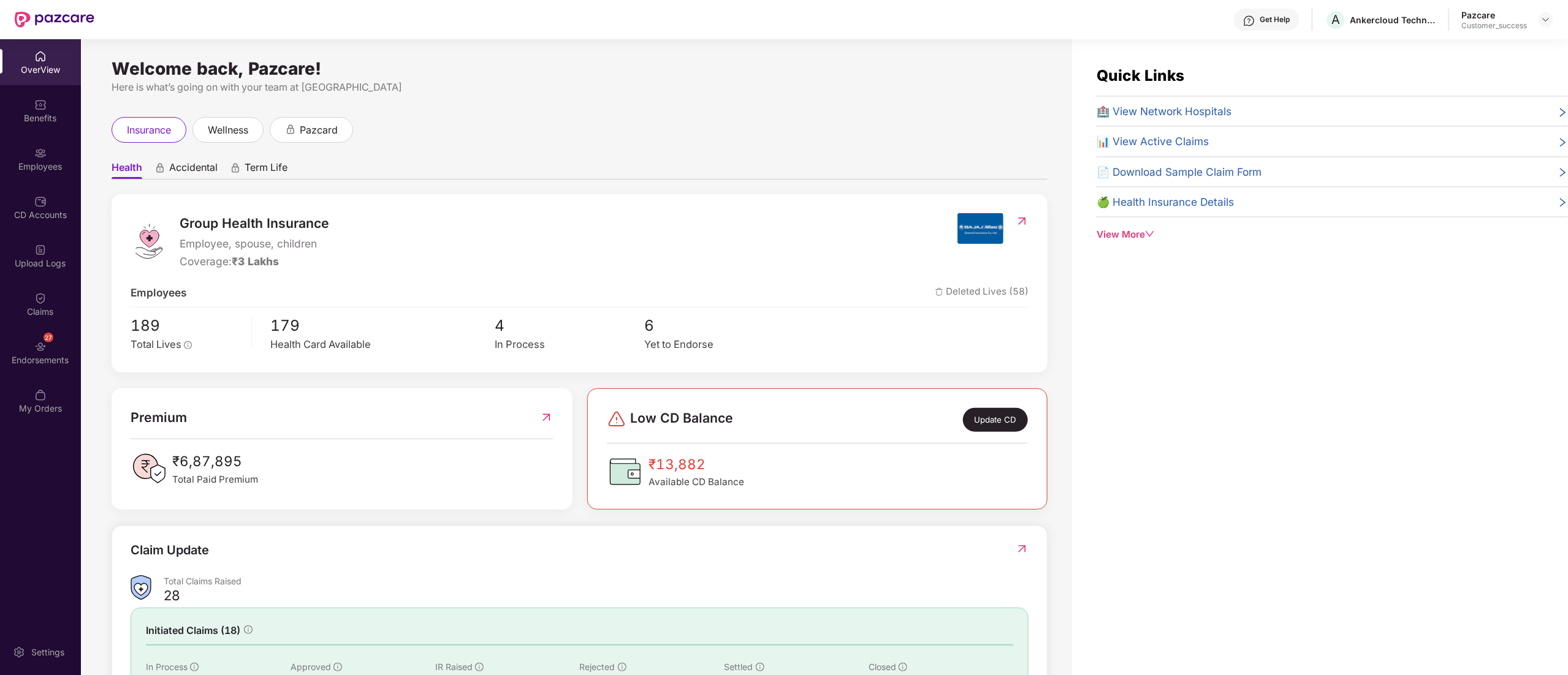
click at [27, 120] on div "Benefits" at bounding box center [40, 118] width 81 height 12
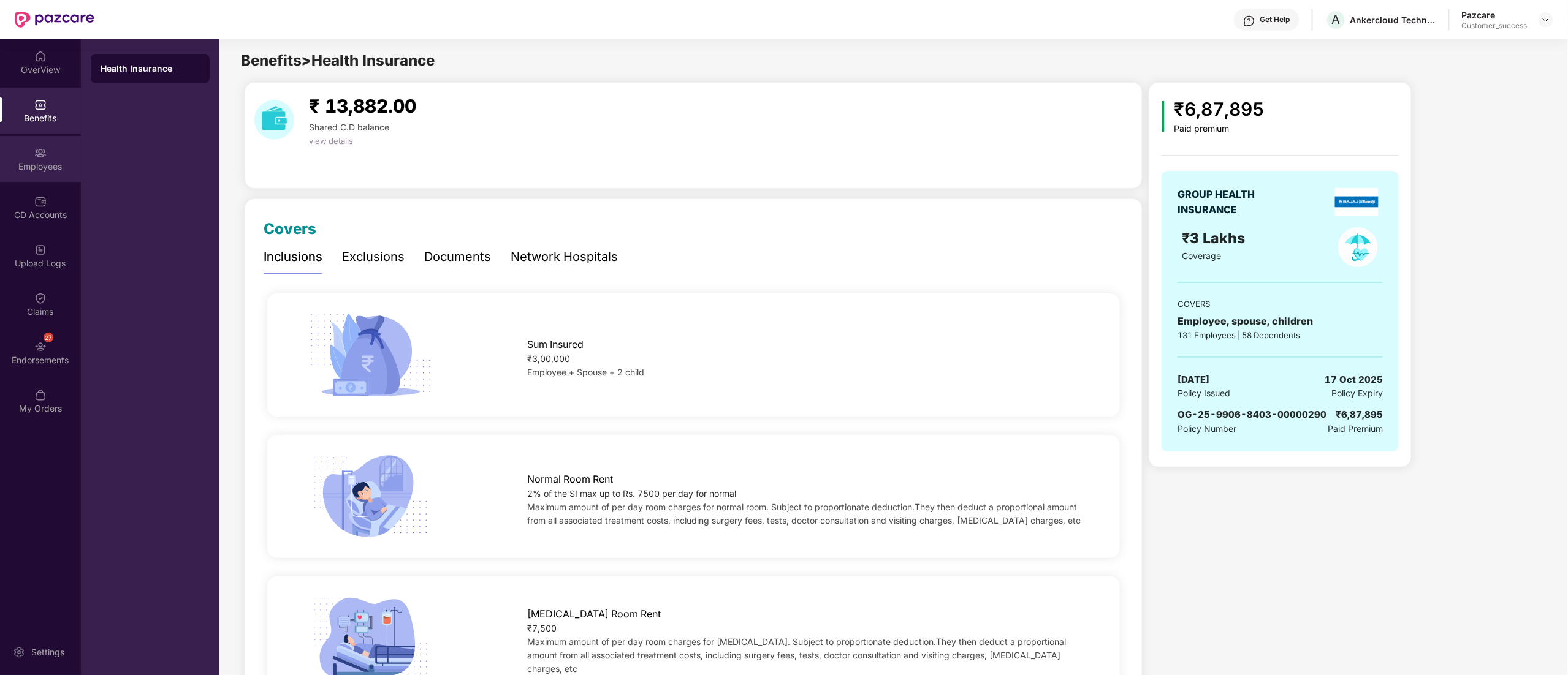
click at [45, 162] on div "Employees" at bounding box center [40, 166] width 81 height 12
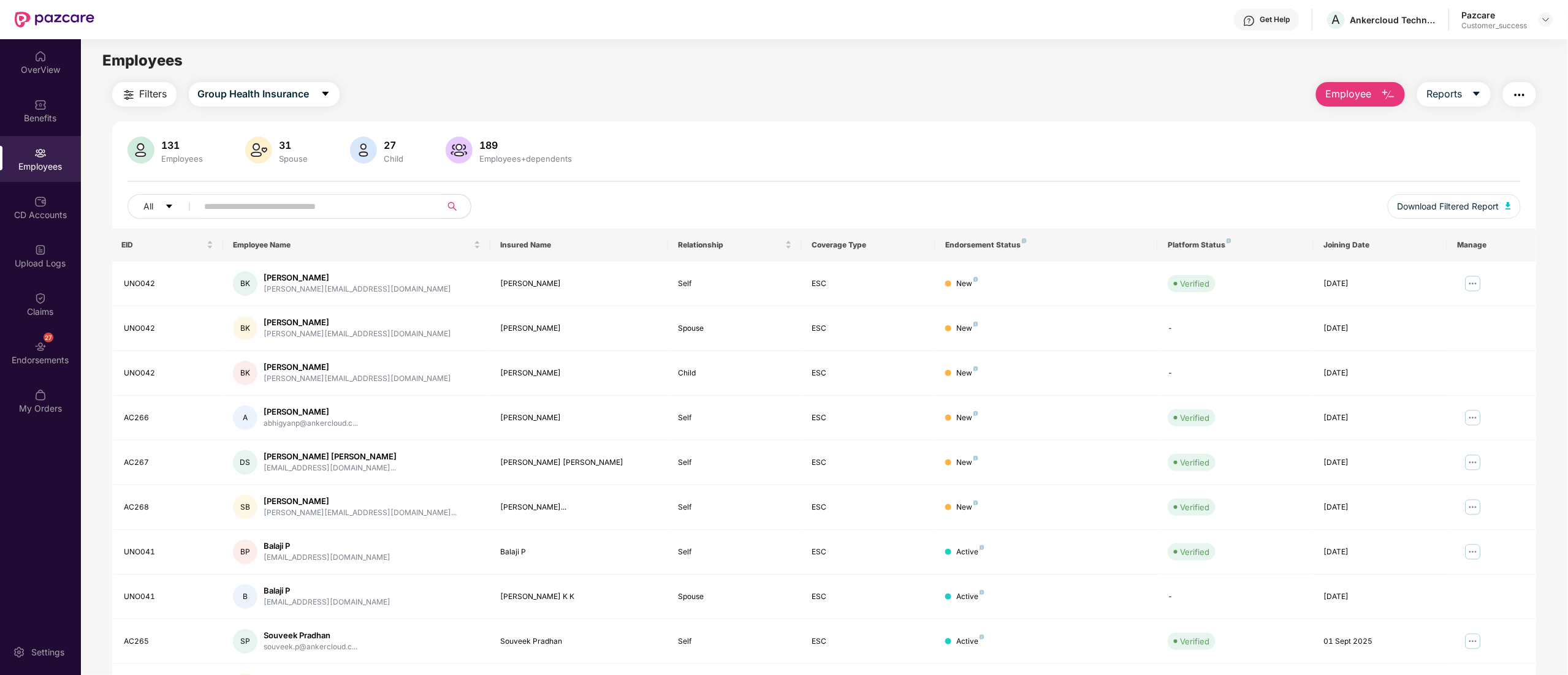
click at [265, 213] on input "text" at bounding box center [315, 206] width 220 height 18
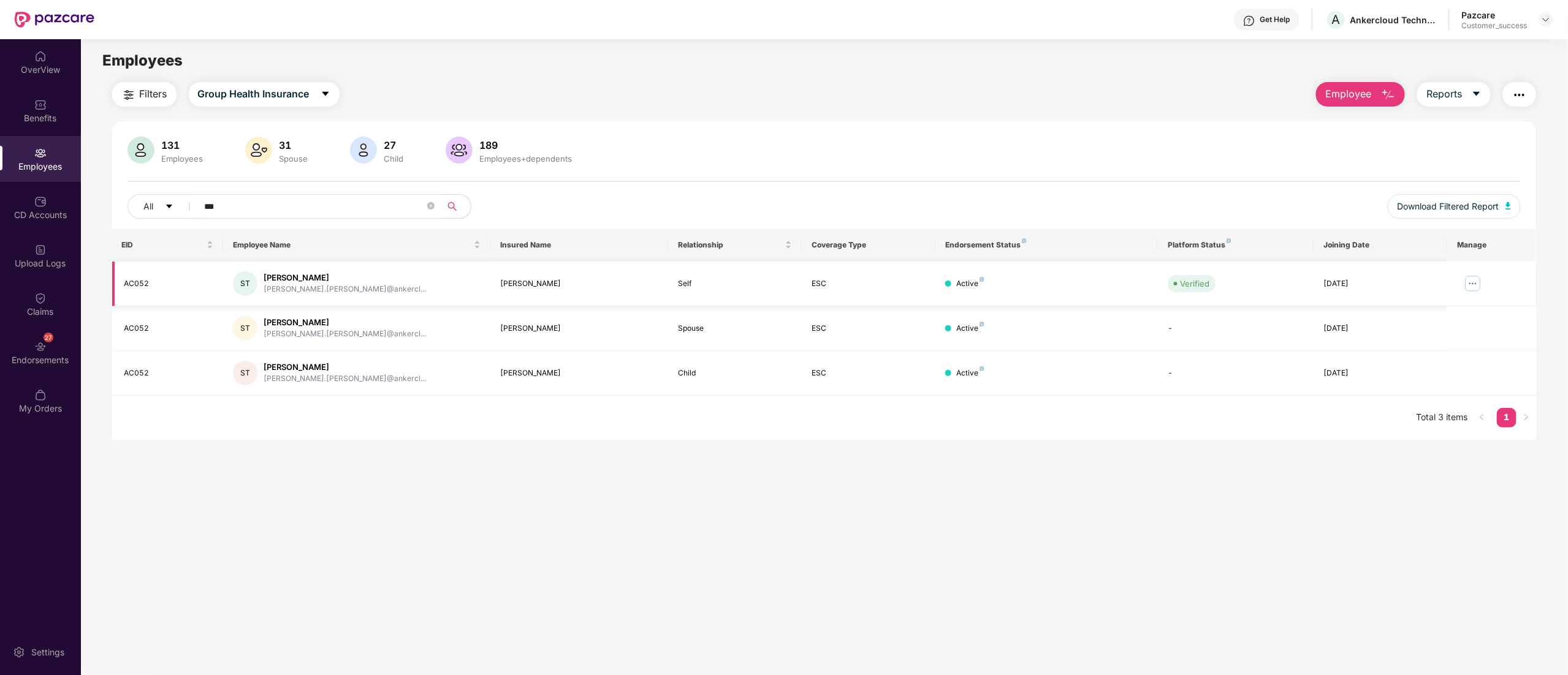
type input "***"
click at [1472, 278] on img at bounding box center [1473, 283] width 19 height 19
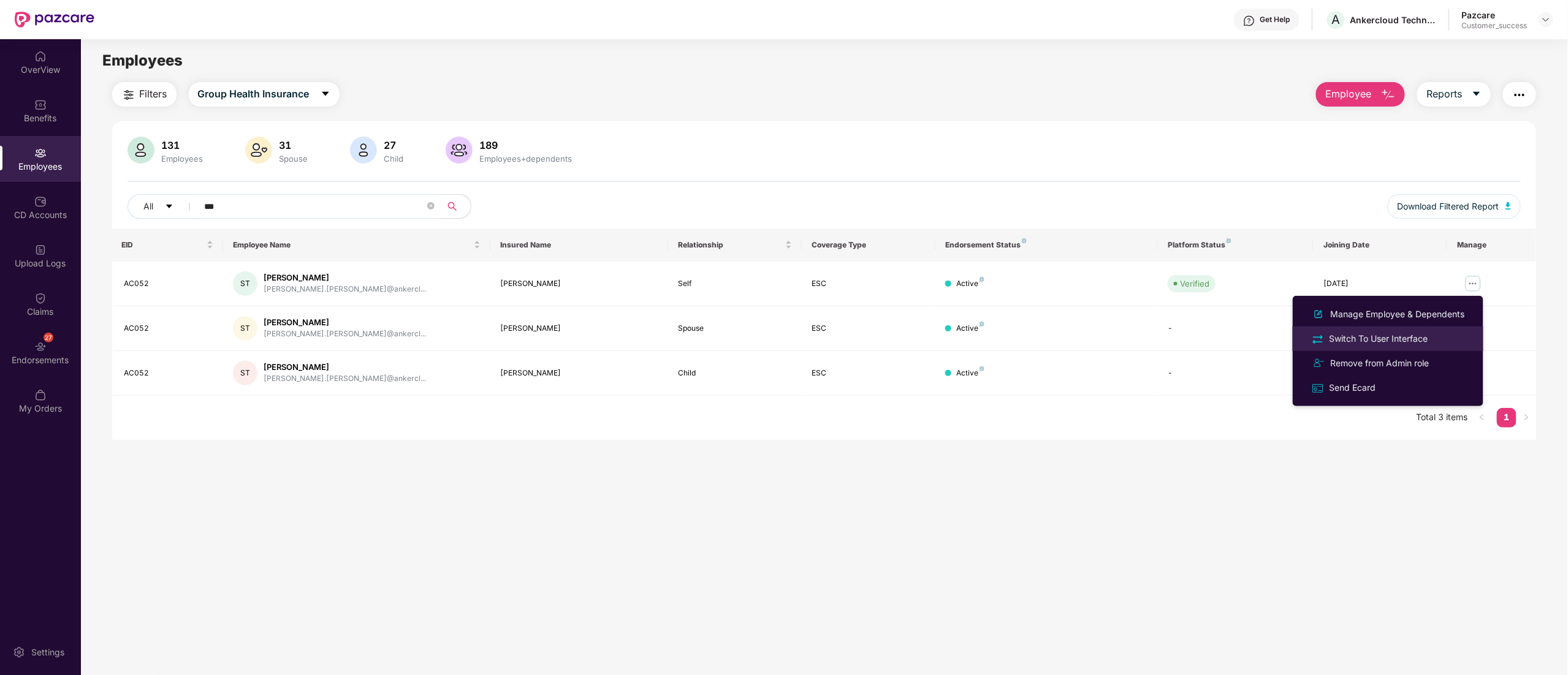
click at [1349, 346] on li "Switch To User Interface" at bounding box center [1388, 339] width 191 height 25
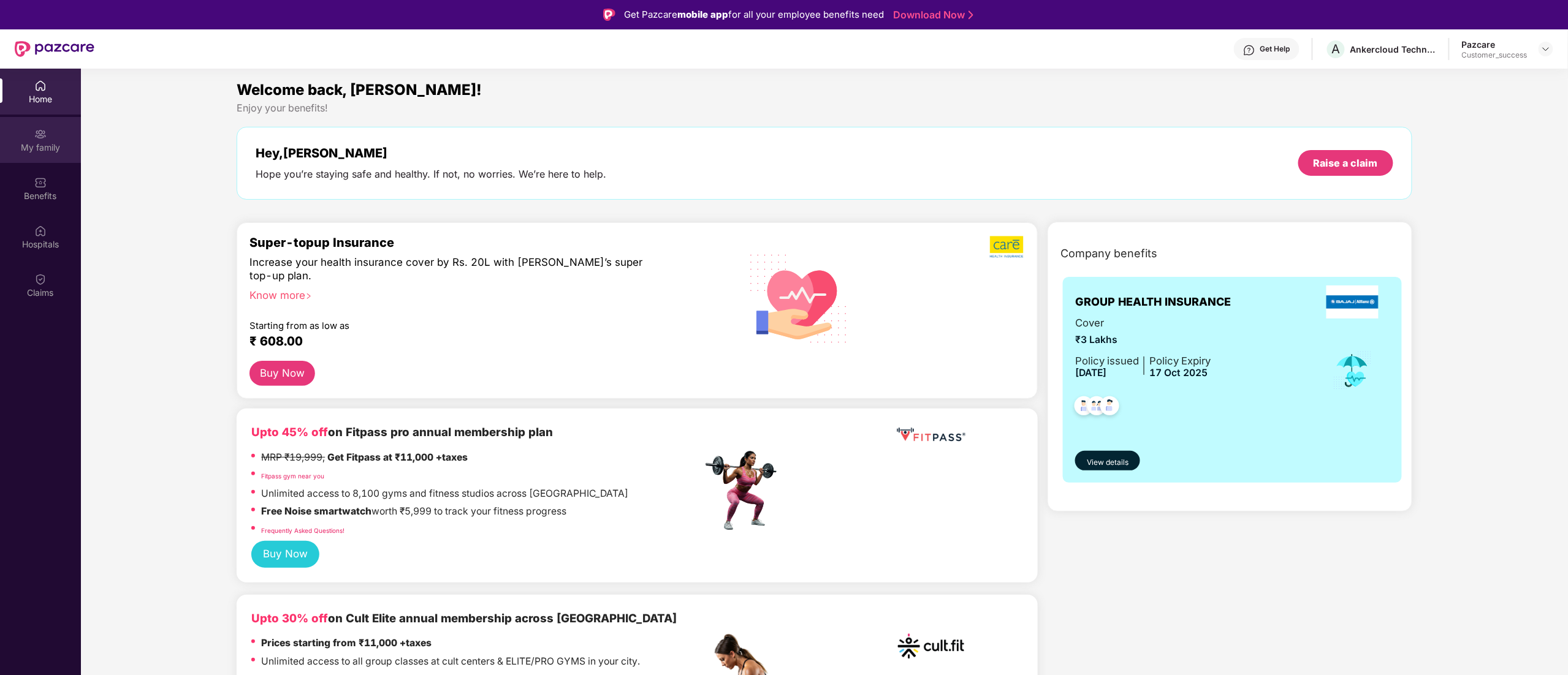
click at [40, 143] on div "My family" at bounding box center [40, 148] width 81 height 12
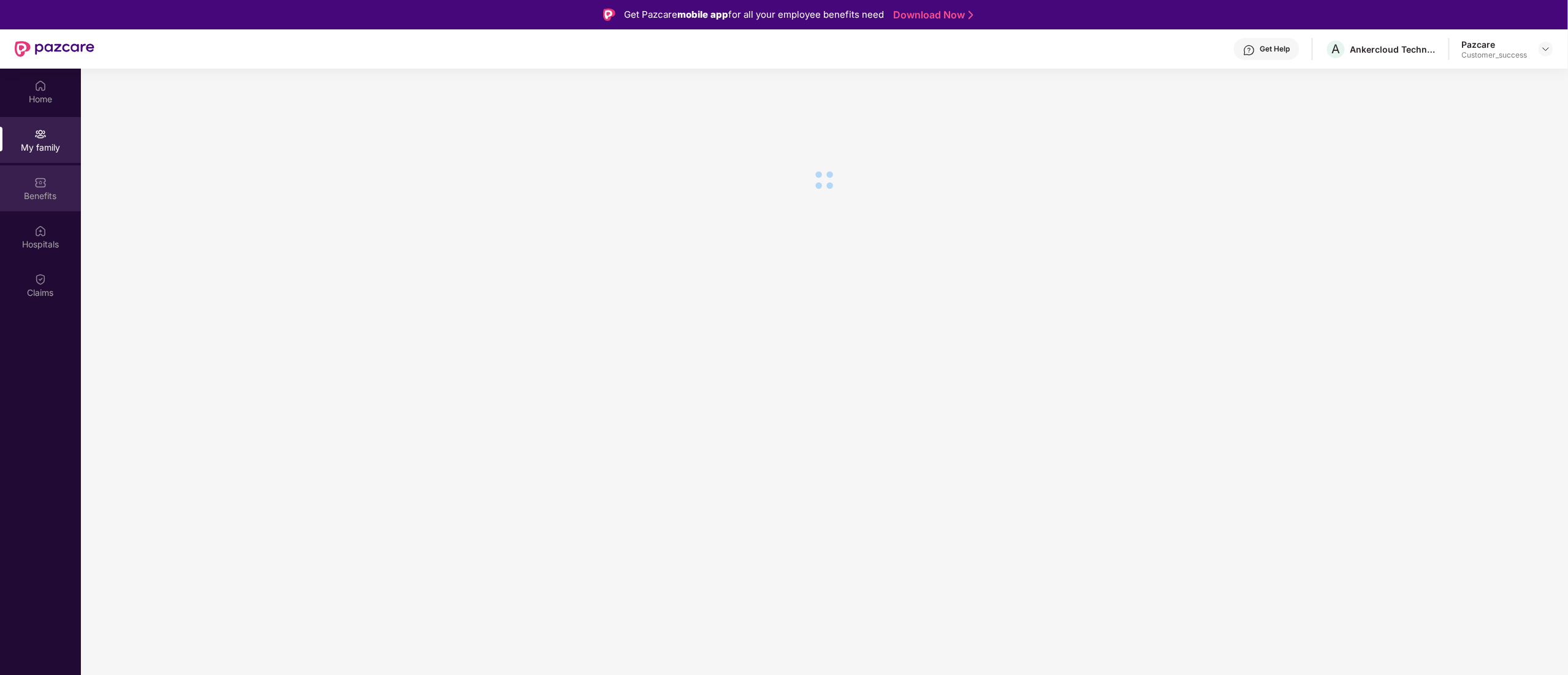
click at [37, 177] on img at bounding box center [40, 183] width 12 height 12
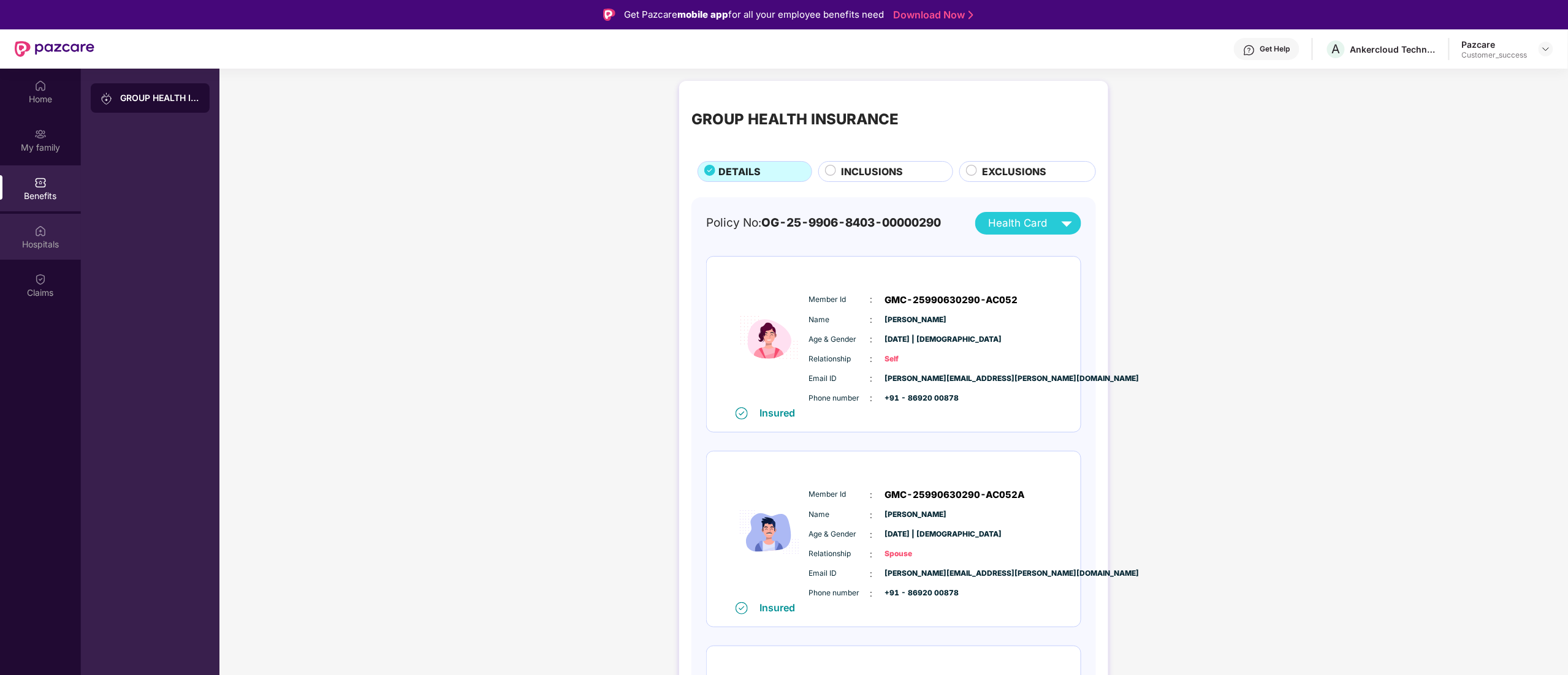
click at [37, 225] on img at bounding box center [40, 231] width 12 height 12
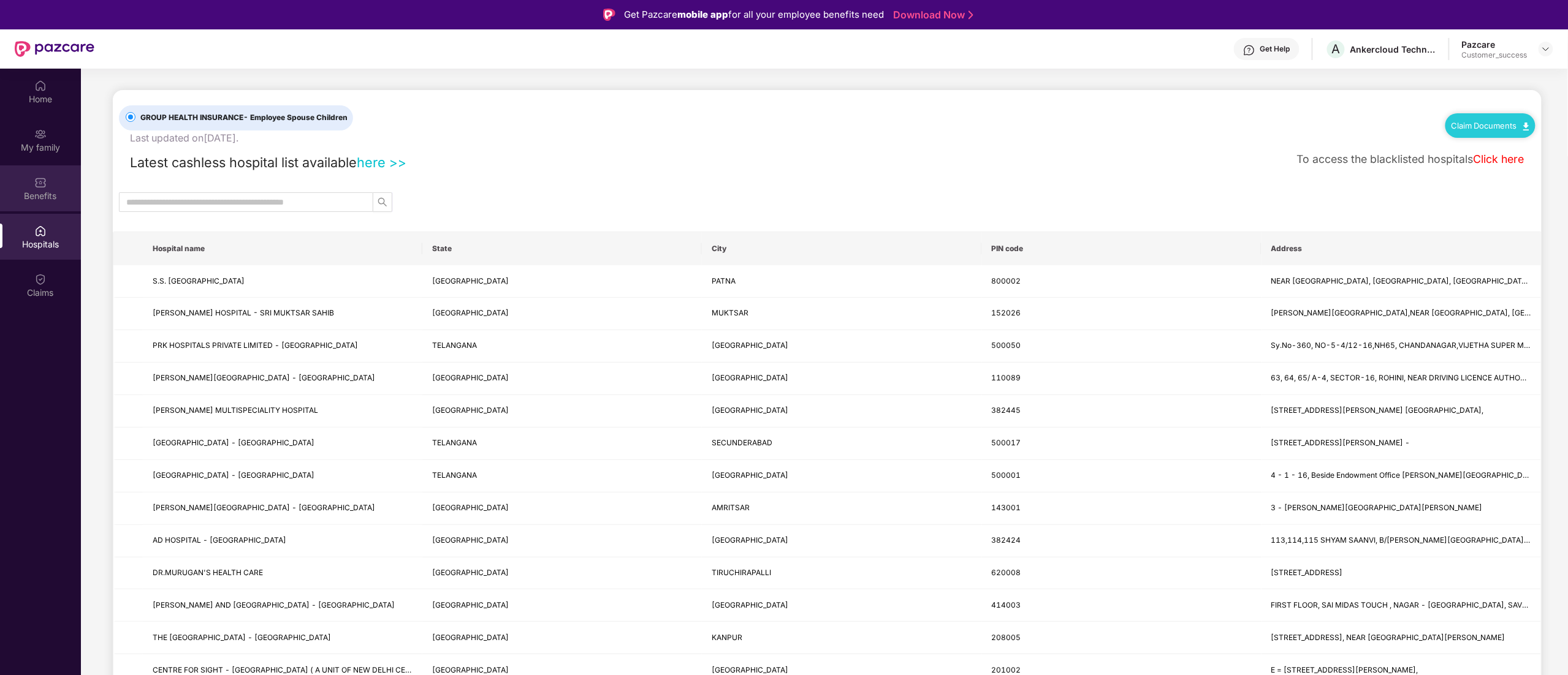
click at [37, 181] on img at bounding box center [40, 183] width 12 height 12
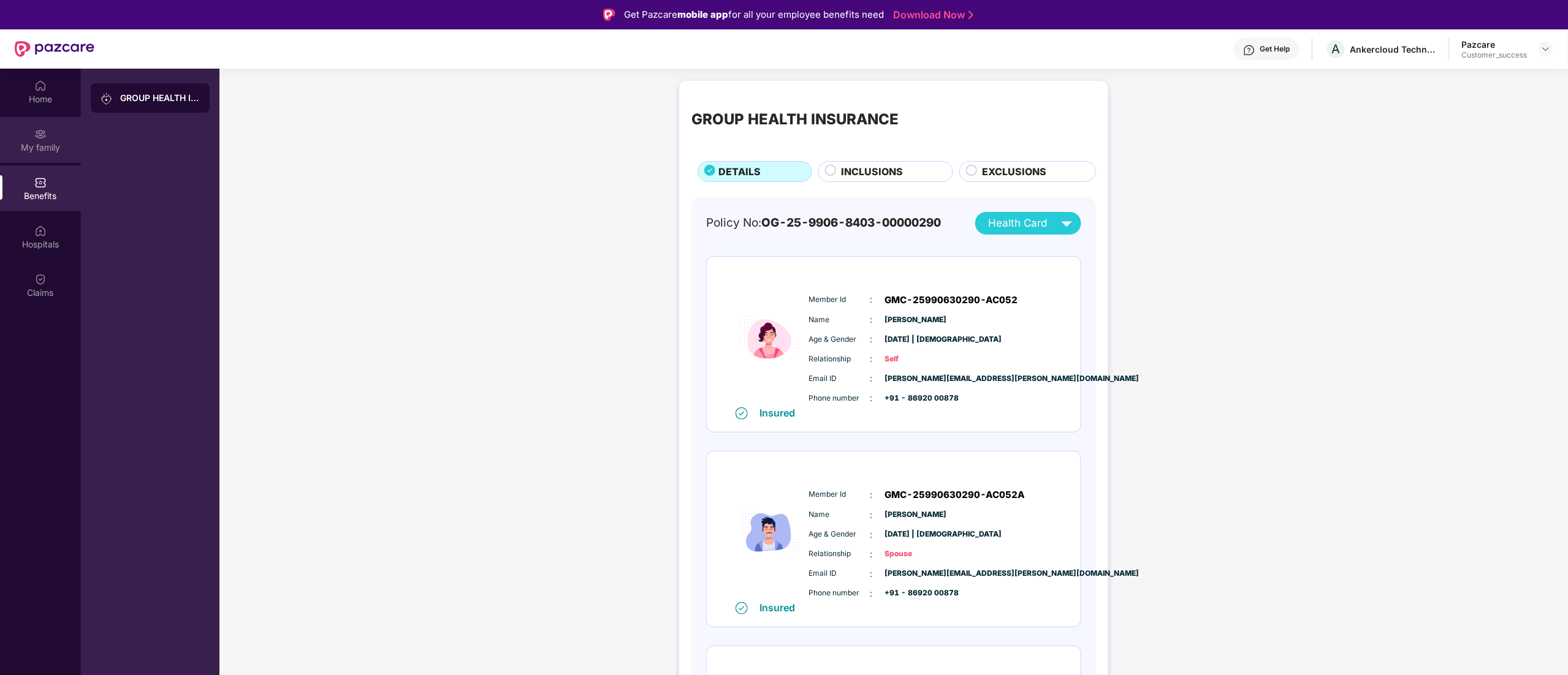
click at [40, 130] on img at bounding box center [40, 135] width 12 height 12
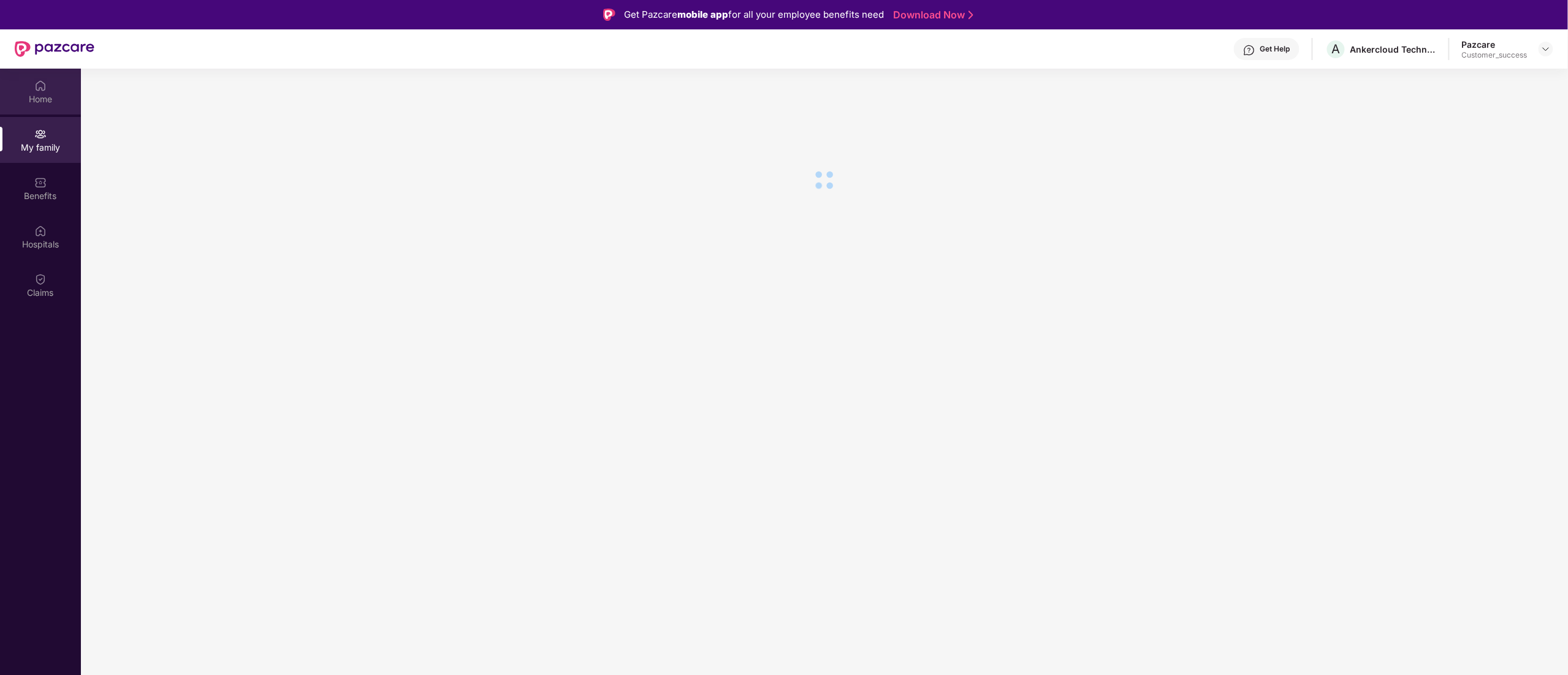
click at [35, 98] on div "Home" at bounding box center [40, 99] width 81 height 12
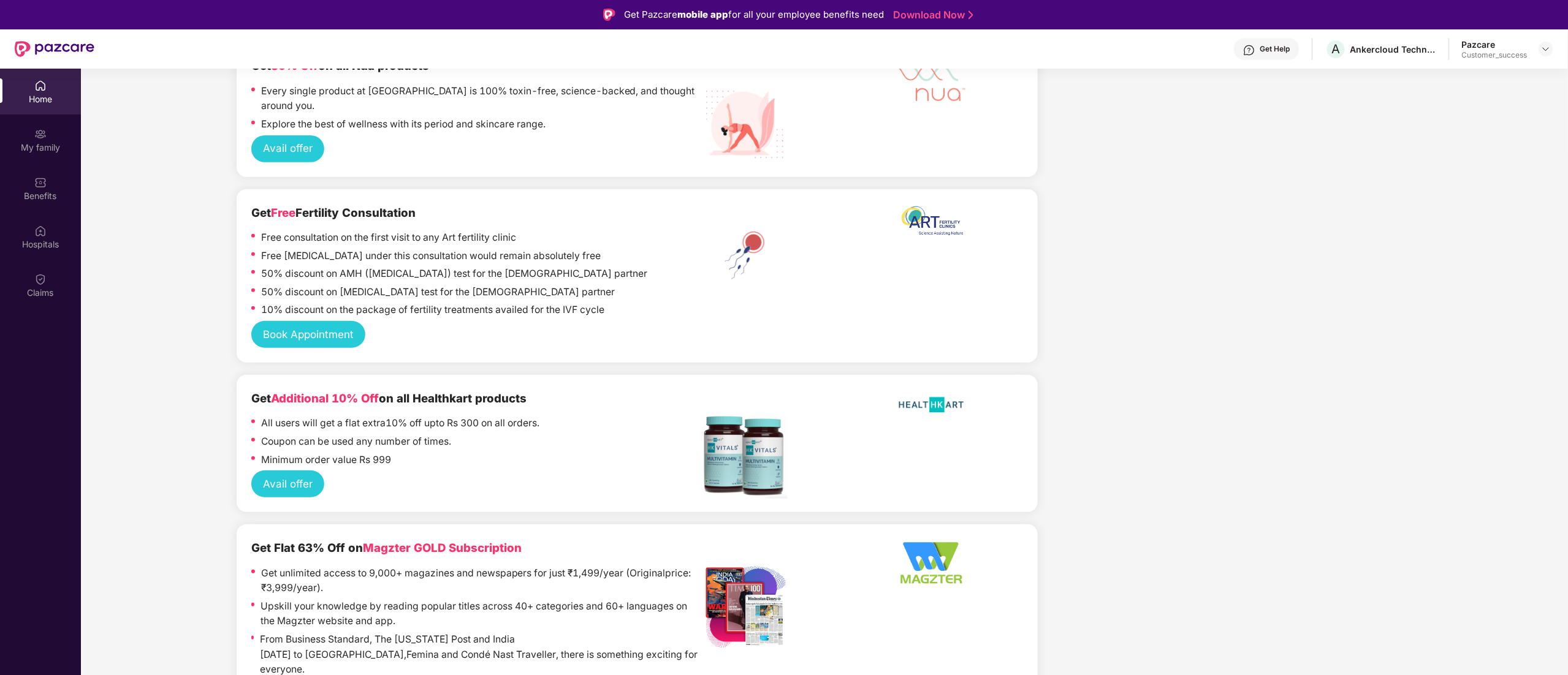
scroll to position [2572, 0]
